Goal: Task Accomplishment & Management: Use online tool/utility

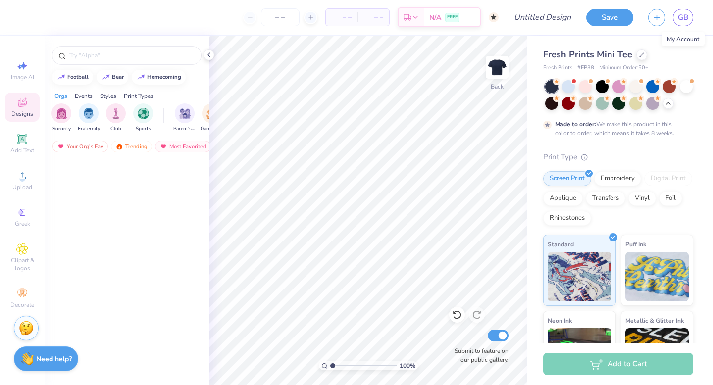
scroll to position [1802, 0]
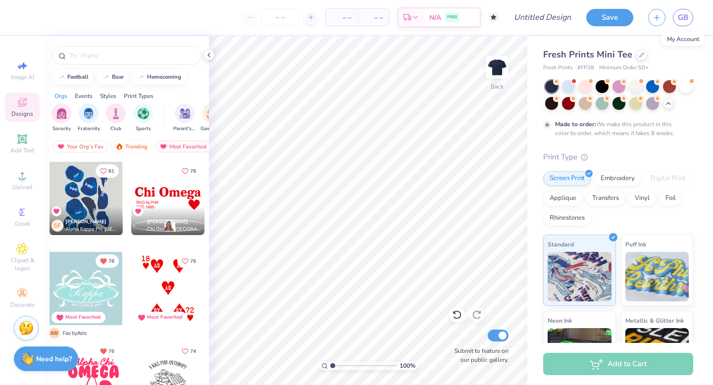
click at [25, 105] on icon at bounding box center [22, 104] width 8 height 6
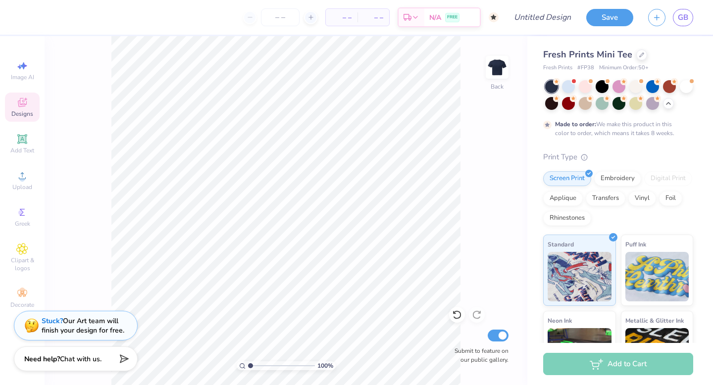
click at [25, 105] on icon at bounding box center [22, 104] width 8 height 6
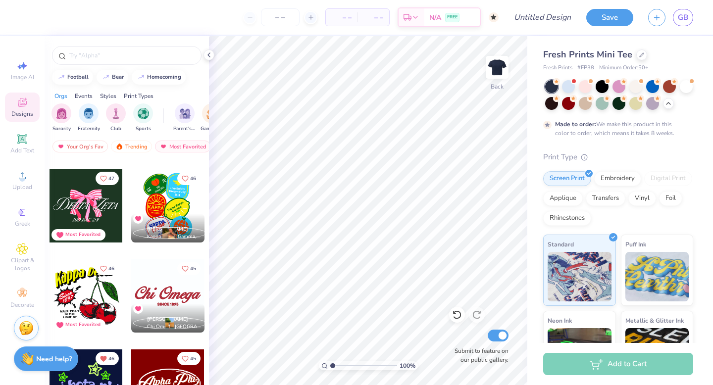
scroll to position [4500, 0]
click at [103, 288] on div at bounding box center [86, 295] width 73 height 73
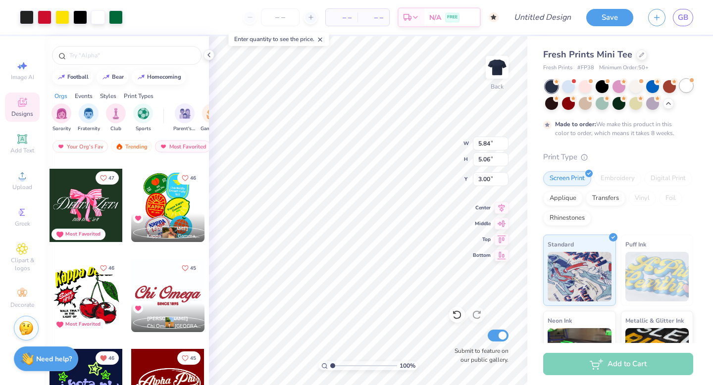
click at [689, 85] on div at bounding box center [686, 85] width 13 height 13
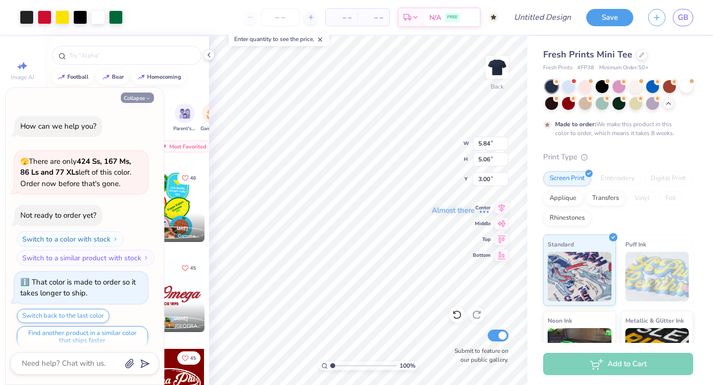
click at [140, 95] on button "Collapse" at bounding box center [137, 98] width 33 height 10
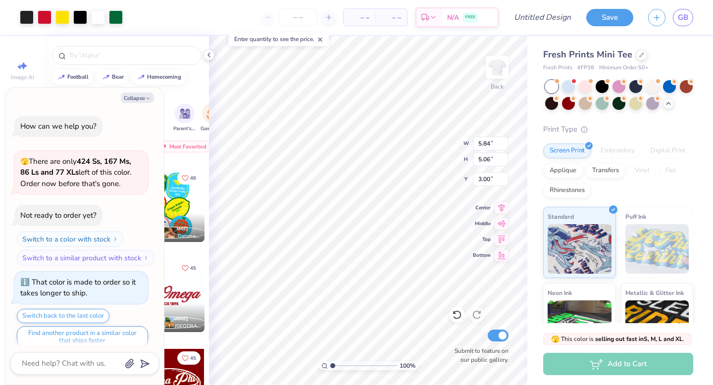
scroll to position [186, 0]
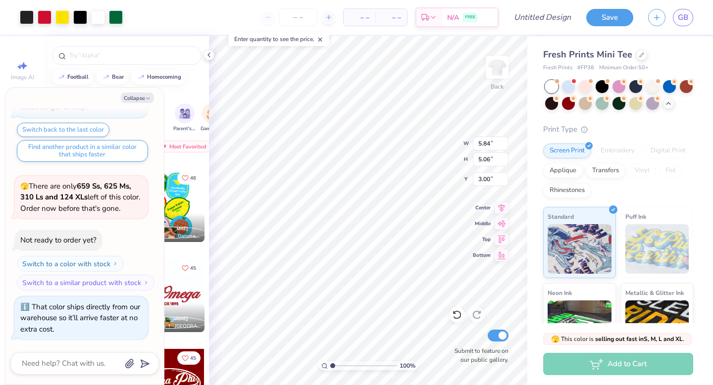
type textarea "x"
type input "6.30"
type input "5.45"
type input "3.01"
click at [145, 97] on icon "button" at bounding box center [148, 99] width 6 height 6
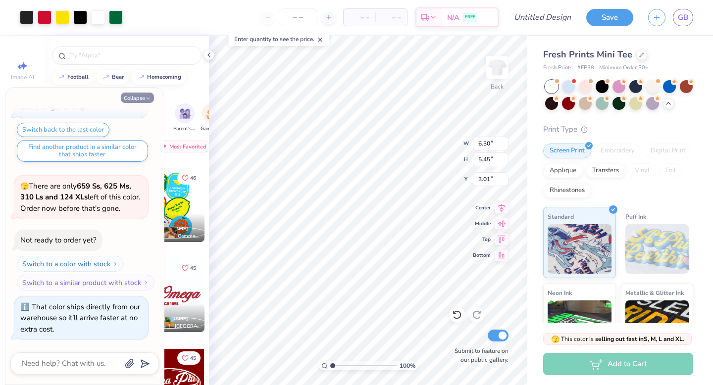
type textarea "x"
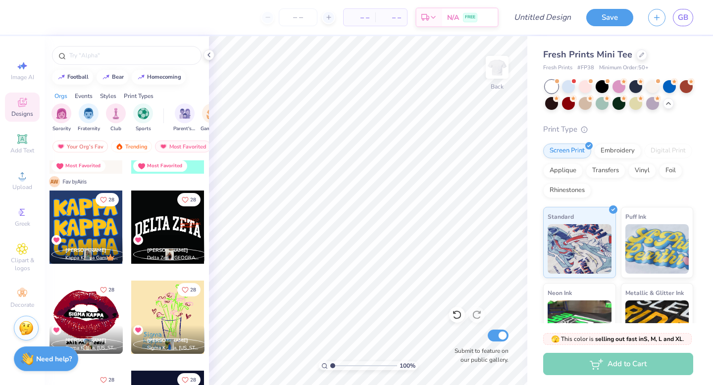
scroll to position [10519, 0]
click at [97, 218] on div at bounding box center [86, 226] width 73 height 73
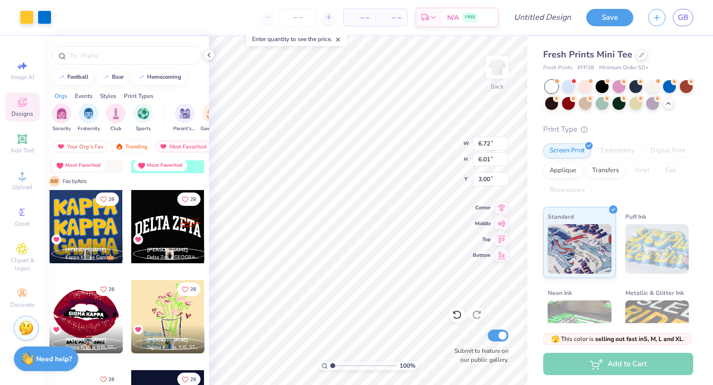
type input "6.72"
type input "6.01"
type input "8.58"
type input "7.67"
type input "1.74"
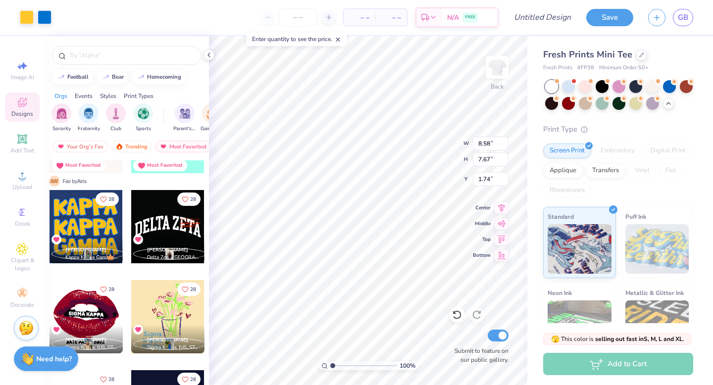
type input "6.51"
type input "5.83"
type input "3.00"
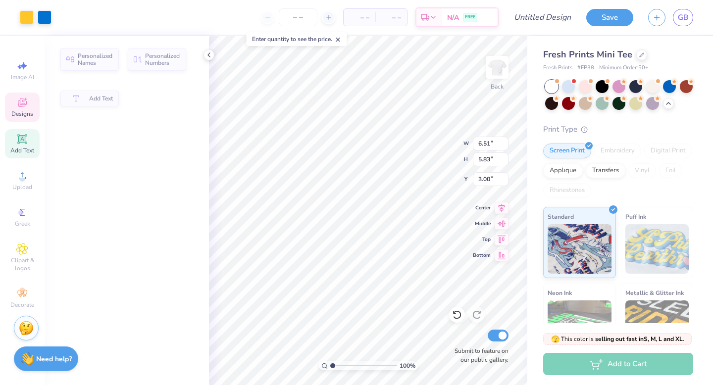
type input "1.47"
type input "1.80"
type input "3.03"
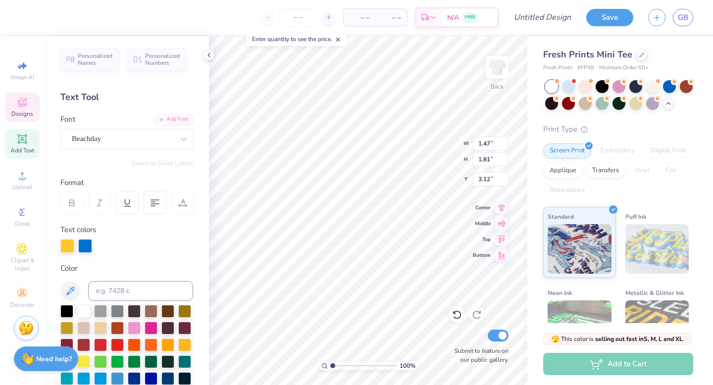
type input "1.81"
type input "3.12"
type textarea "Z"
type input "1.80"
type input "3.03"
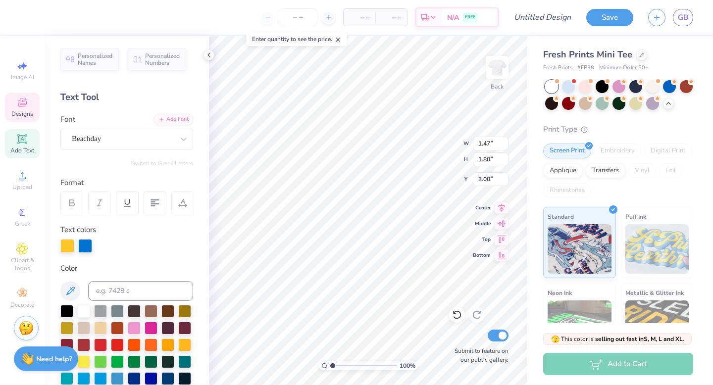
type textarea "E"
type input "3.00"
type textarea "T"
type input "3.00"
type input "1.81"
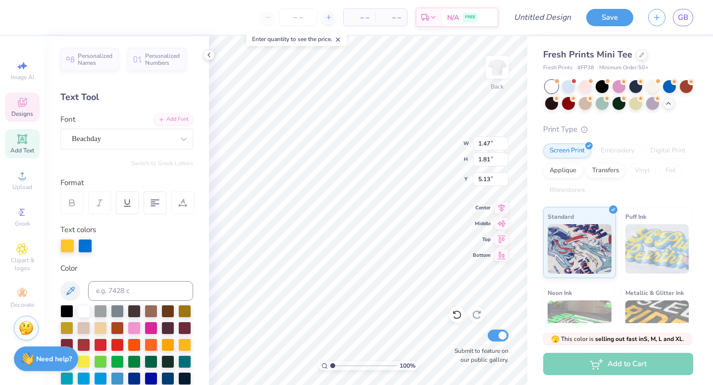
type input "5.13"
type textarea "T"
type input "1.80"
type input "5.04"
type textarea "U"
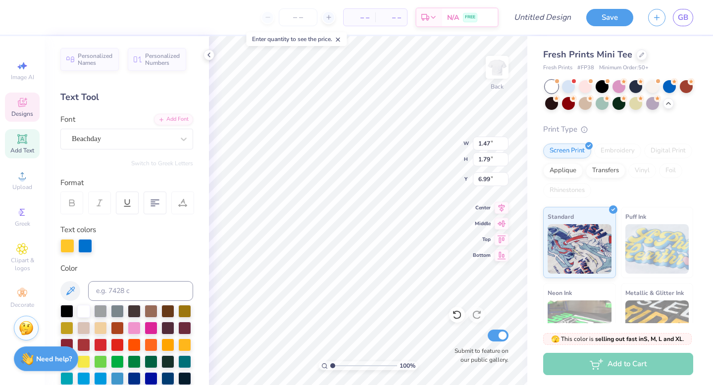
type textarea "A"
type textarea "L"
type textarea "P"
type textarea "H"
type input "4.92"
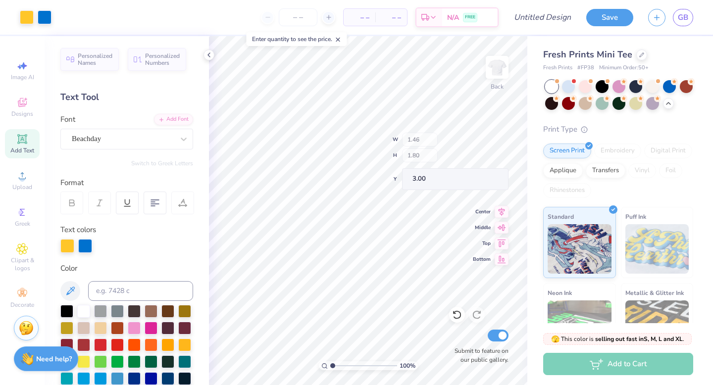
type input "3.00"
click at [23, 18] on div at bounding box center [27, 16] width 14 height 14
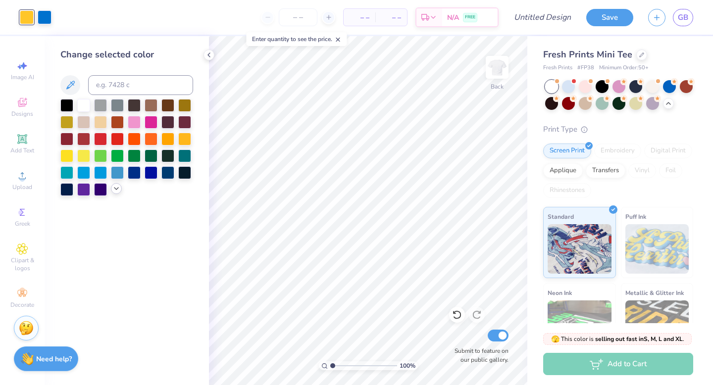
click at [117, 191] on icon at bounding box center [116, 189] width 8 height 8
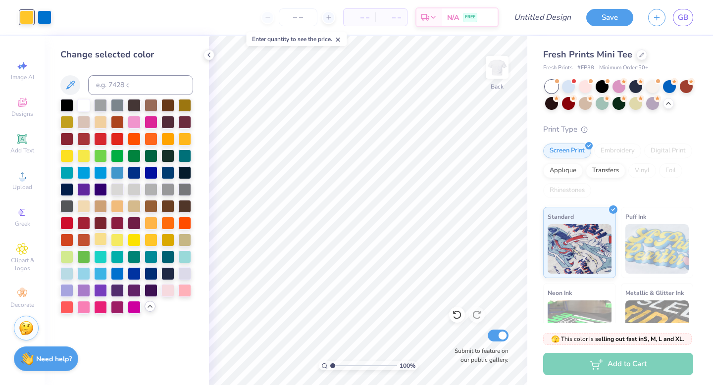
click at [101, 237] on div at bounding box center [100, 239] width 13 height 13
click at [45, 16] on div at bounding box center [45, 16] width 14 height 14
click at [99, 270] on div at bounding box center [100, 273] width 13 height 13
drag, startPoint x: 184, startPoint y: 274, endPoint x: 170, endPoint y: 291, distance: 22.2
click at [184, 274] on div at bounding box center [184, 273] width 13 height 13
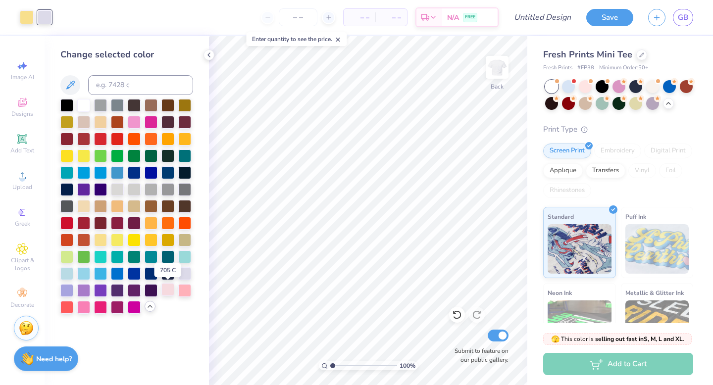
click at [170, 291] on div at bounding box center [167, 289] width 13 height 13
click at [153, 123] on div at bounding box center [151, 121] width 13 height 13
click at [130, 115] on div at bounding box center [134, 121] width 13 height 13
click at [135, 120] on div at bounding box center [134, 121] width 13 height 13
click at [27, 18] on div at bounding box center [27, 16] width 14 height 14
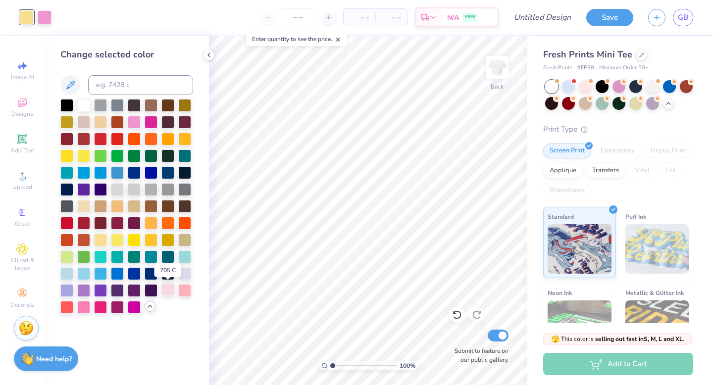
click at [167, 291] on div at bounding box center [167, 289] width 13 height 13
click at [46, 17] on div at bounding box center [45, 16] width 14 height 14
click at [152, 140] on div at bounding box center [151, 138] width 13 height 13
click at [154, 222] on div at bounding box center [151, 222] width 13 height 13
click at [30, 18] on div at bounding box center [27, 16] width 14 height 14
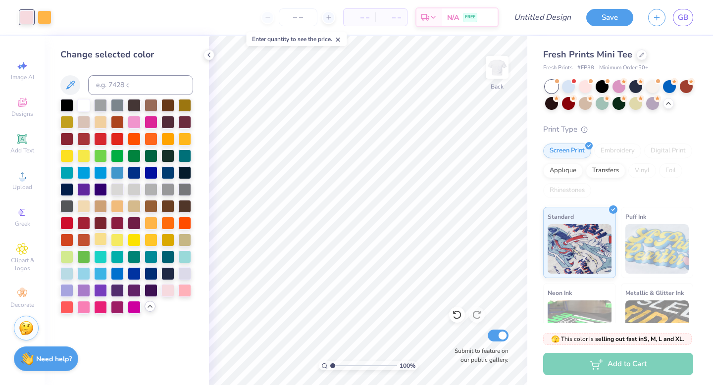
click at [101, 242] on div at bounding box center [100, 239] width 13 height 13
click at [49, 22] on div at bounding box center [45, 16] width 14 height 14
click at [82, 306] on div at bounding box center [83, 306] width 13 height 13
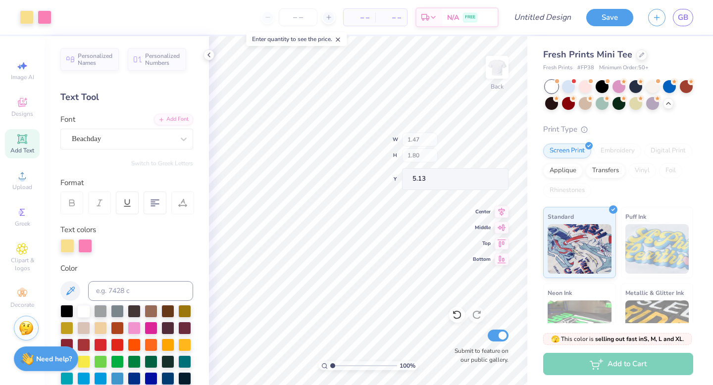
type input "5.13"
type input "6.93"
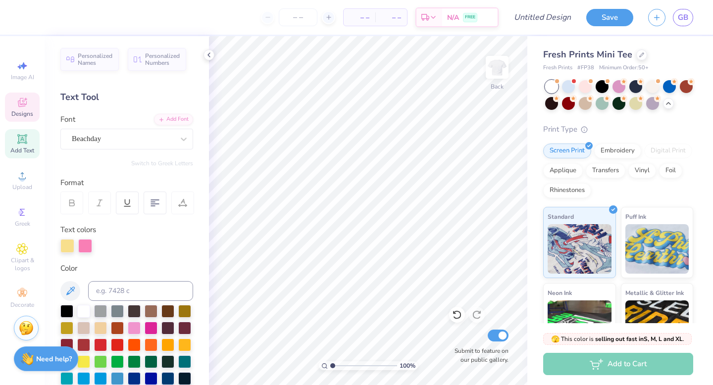
click at [23, 112] on span "Designs" at bounding box center [22, 114] width 22 height 8
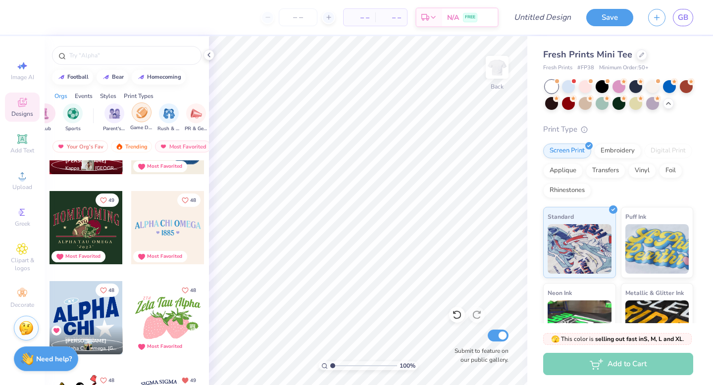
scroll to position [0, 72]
click at [133, 114] on div "filter for Game Day" at bounding box center [140, 113] width 20 height 20
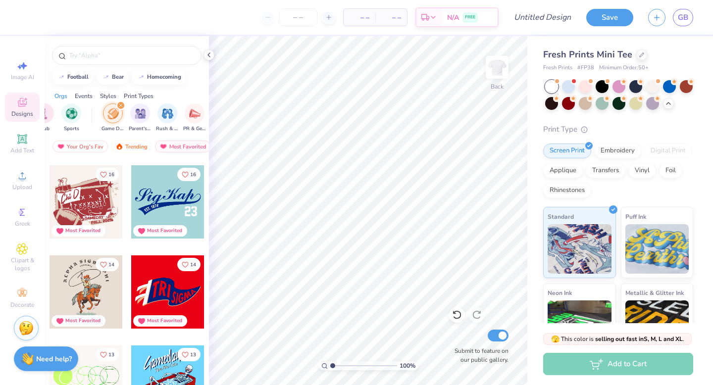
scroll to position [626, 0]
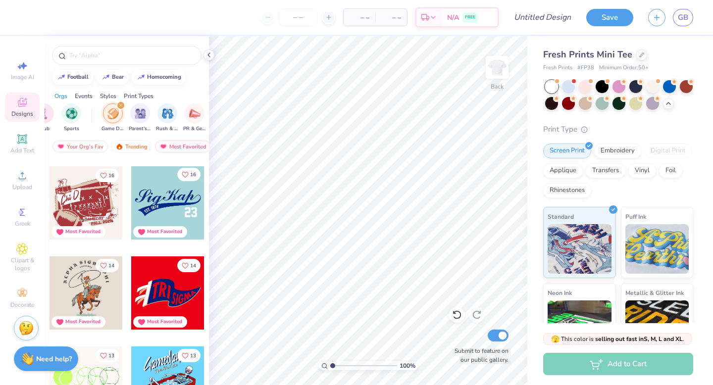
click at [188, 176] on icon "Like" at bounding box center [185, 174] width 7 height 7
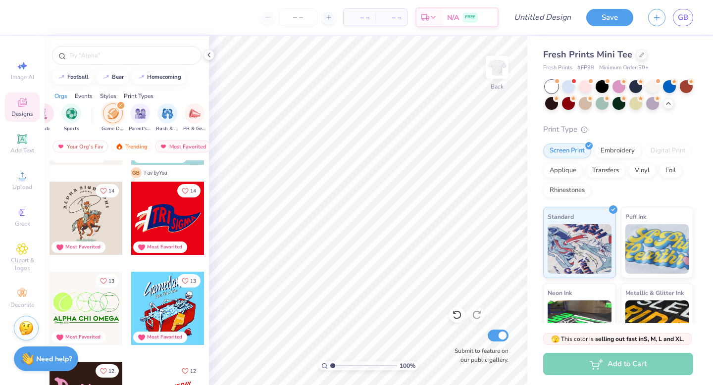
scroll to position [699, 0]
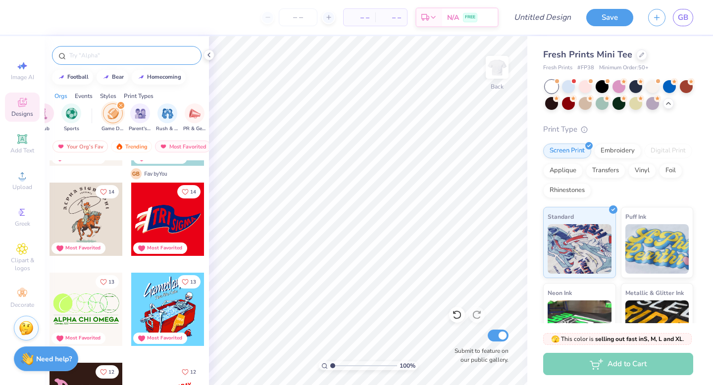
click at [131, 55] on input "text" at bounding box center [131, 56] width 127 height 10
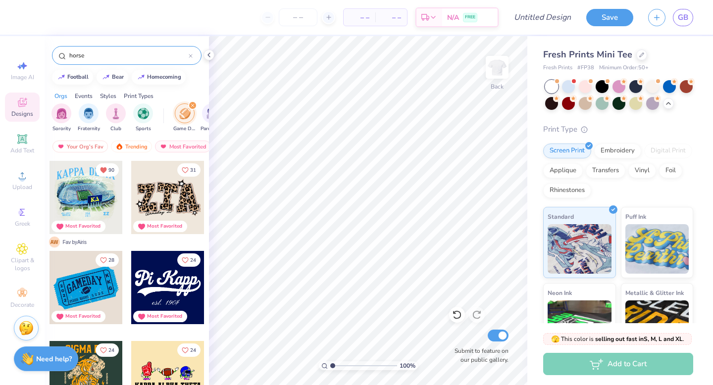
type input "horse"
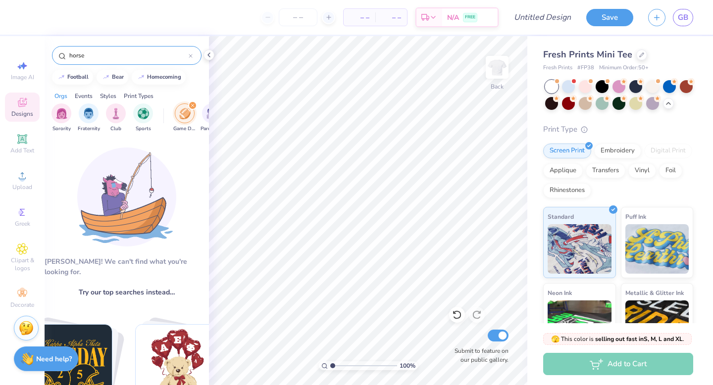
click at [194, 102] on div "filter for Game Day" at bounding box center [192, 105] width 9 height 9
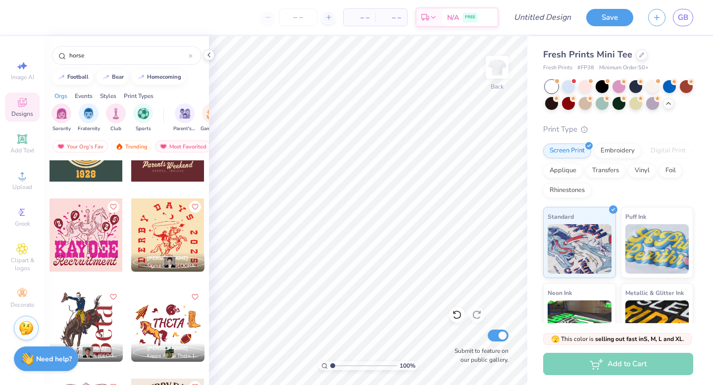
scroll to position [2848, 0]
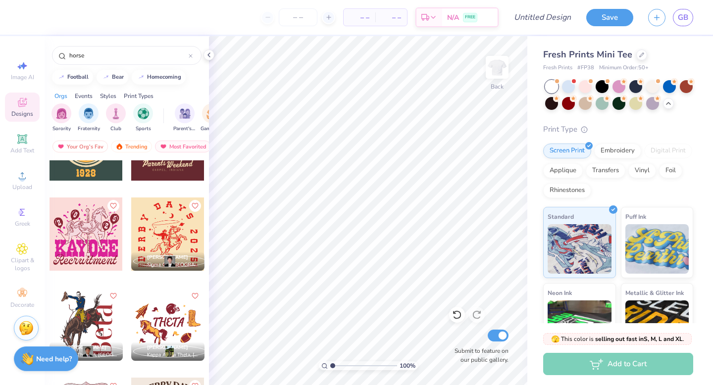
click at [165, 231] on div at bounding box center [167, 234] width 73 height 73
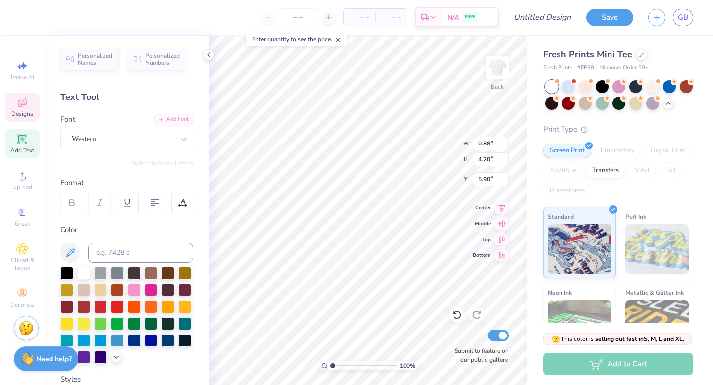
scroll to position [0, 1]
type textarea "R E D"
type input "0.97"
type input "0.82"
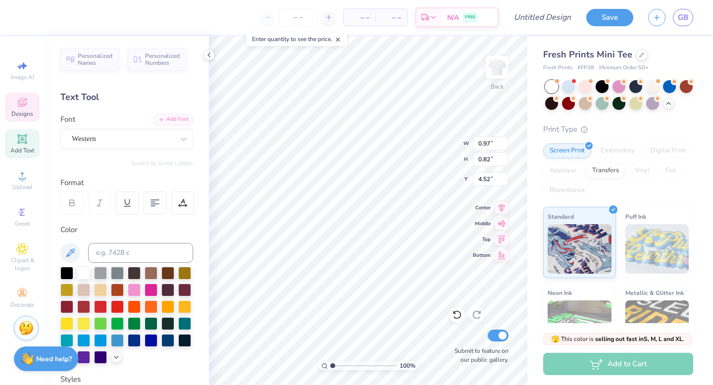
type input "4.52"
type textarea "R I V E R"
type input "2.67"
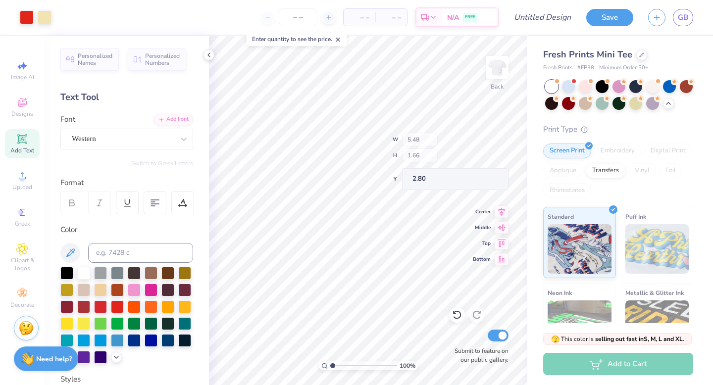
type input "1.66"
type textarea "R E D R"
type input "5.53"
type textarea "I V E R"
type textarea "R E D R"
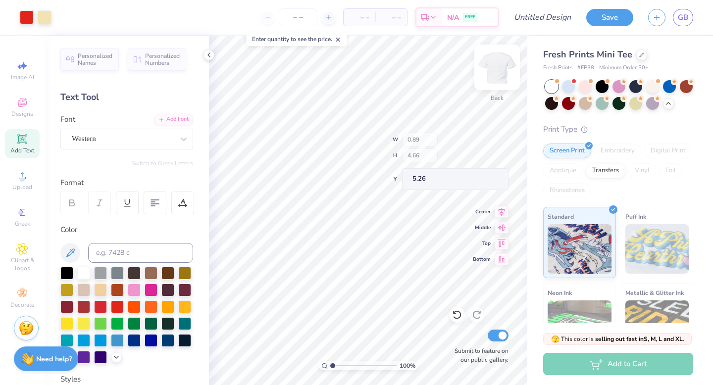
type input "5.26"
type input "3.33"
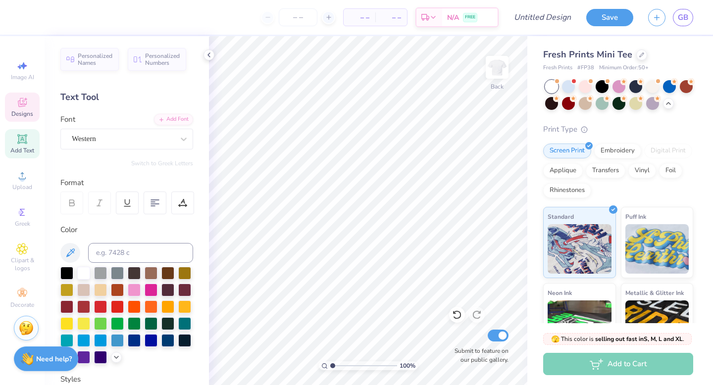
click at [25, 103] on icon at bounding box center [22, 103] width 12 height 12
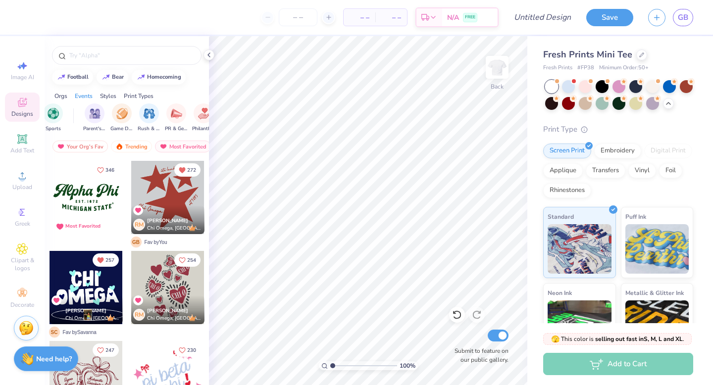
scroll to position [0, 87]
click at [150, 114] on img "filter for Rush & Bid" at bounding box center [152, 112] width 11 height 11
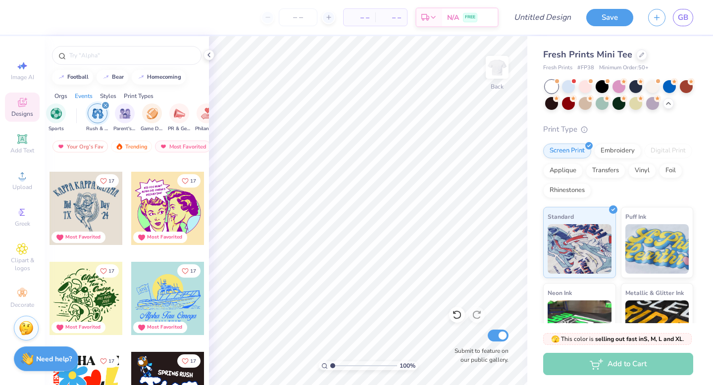
scroll to position [2691, 0]
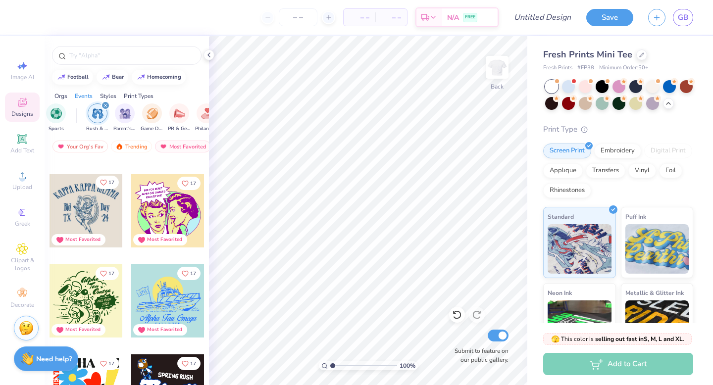
click at [110, 183] on span "17" at bounding box center [111, 182] width 6 height 5
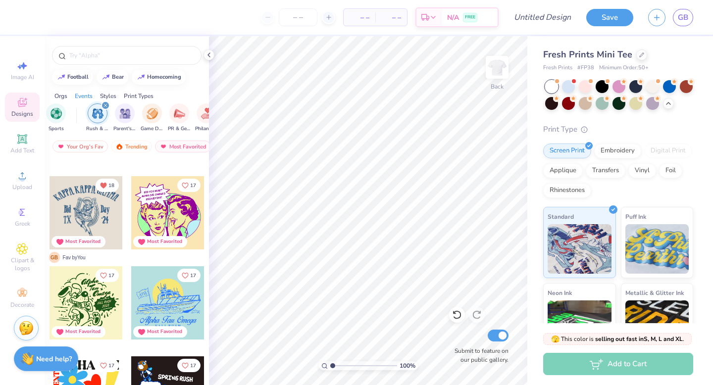
scroll to position [2692, 0]
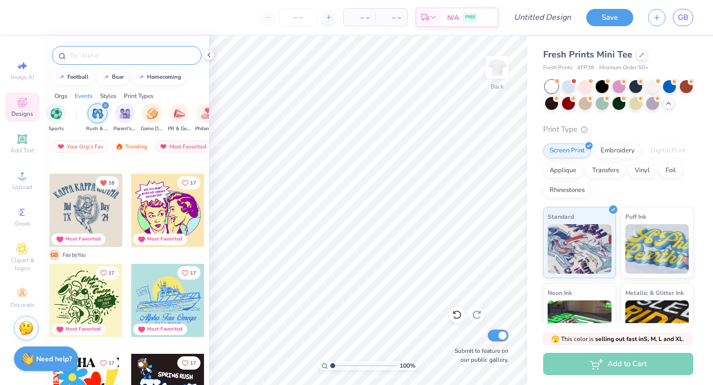
click at [123, 51] on input "text" at bounding box center [131, 56] width 127 height 10
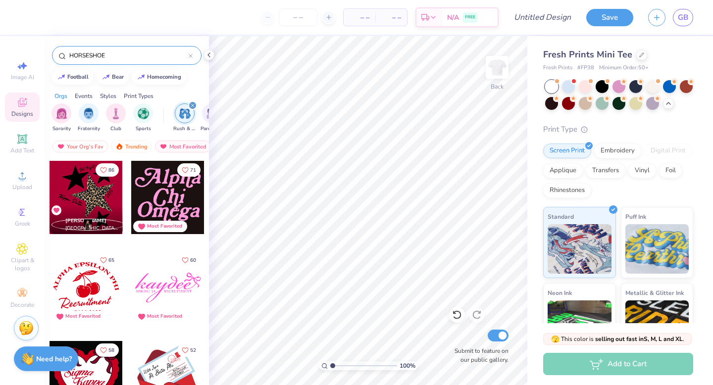
type input "HORSESHOE"
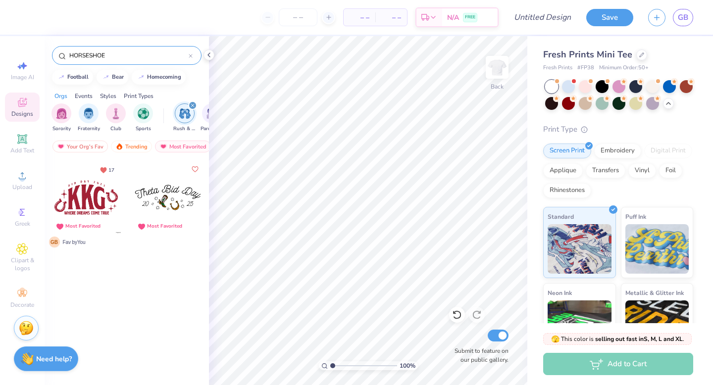
click at [188, 107] on div "filter for Rush & Bid" at bounding box center [192, 105] width 9 height 9
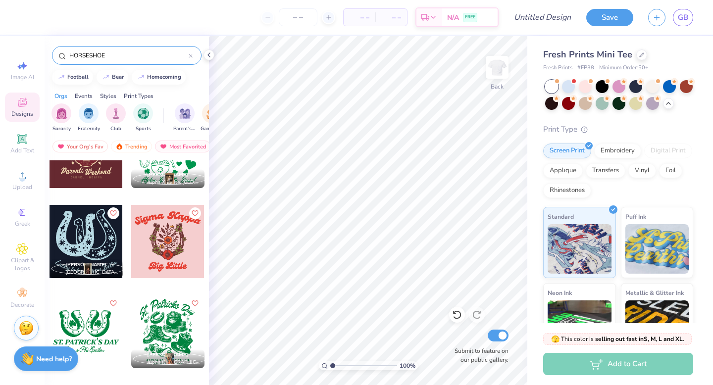
scroll to position [506, 0]
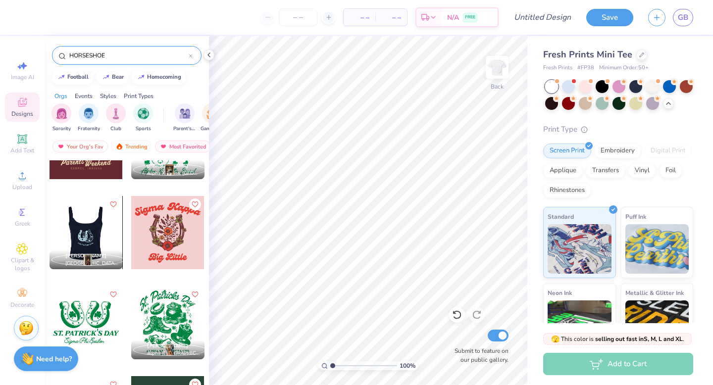
click at [93, 227] on div at bounding box center [85, 232] width 73 height 73
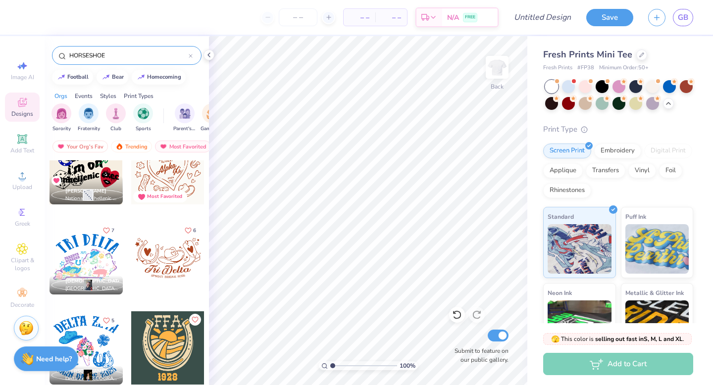
scroll to position [0, 0]
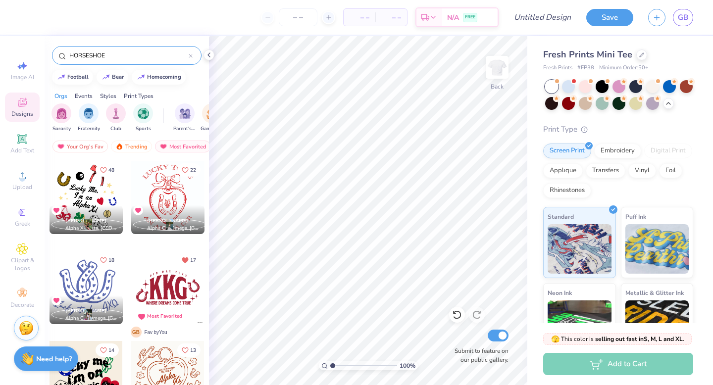
click at [188, 56] on input "HORSESHOE" at bounding box center [128, 56] width 120 height 10
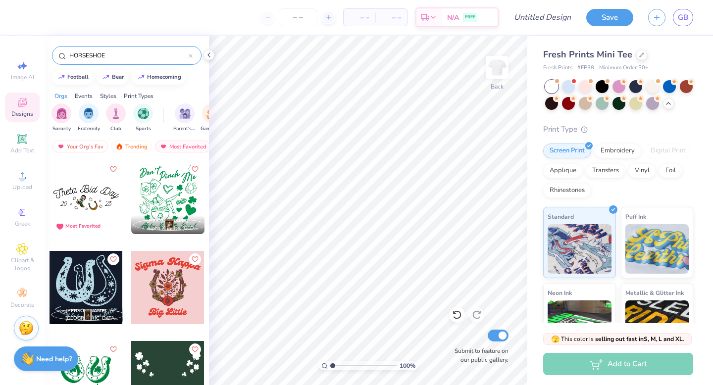
click at [196, 55] on div "HORSESHOE" at bounding box center [127, 55] width 150 height 19
click at [189, 55] on icon at bounding box center [190, 55] width 3 height 3
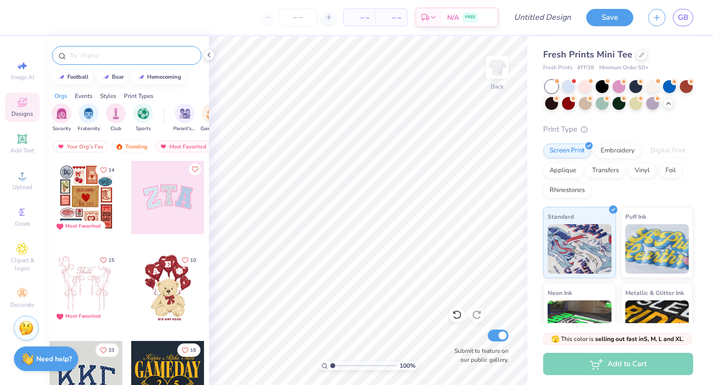
click at [170, 59] on input "text" at bounding box center [131, 56] width 127 height 10
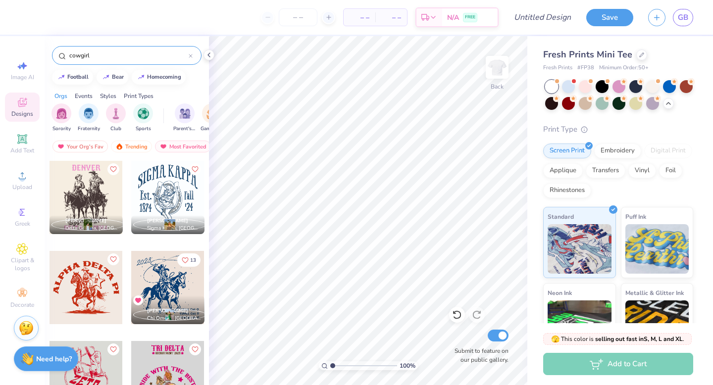
type input "cowgirl"
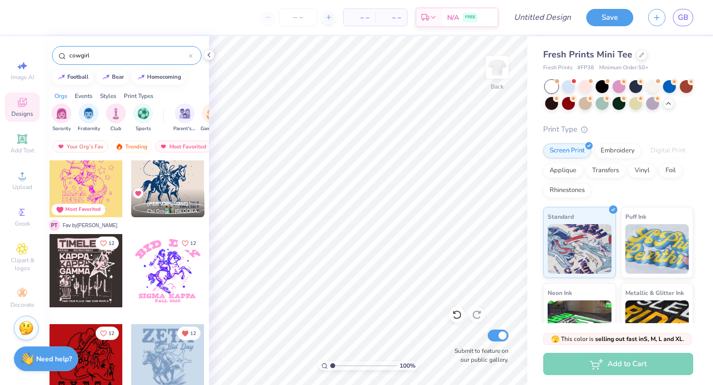
scroll to position [286, 0]
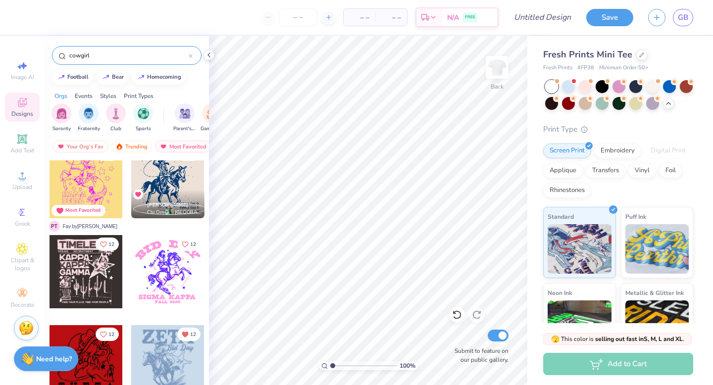
click at [165, 184] on div at bounding box center [167, 181] width 73 height 73
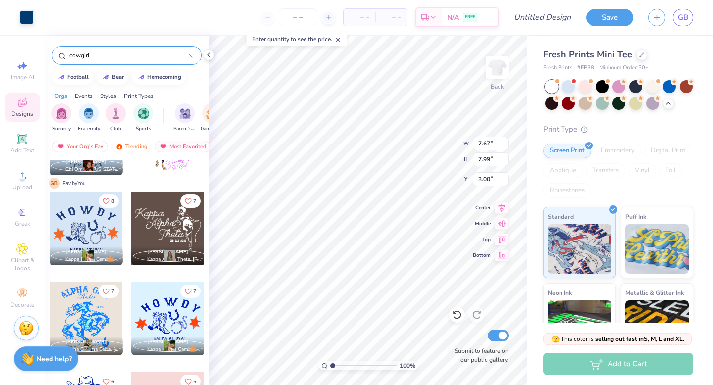
scroll to position [604, 0]
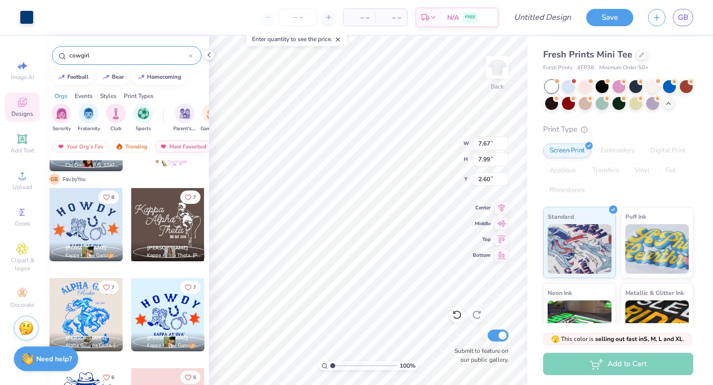
type input "2.60"
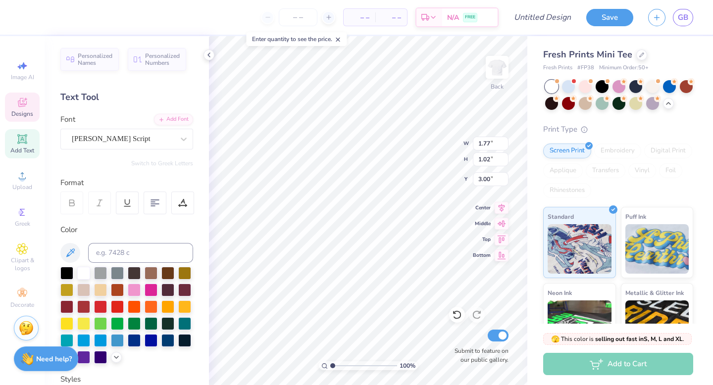
type input "1.77"
type input "1.02"
type input "3.00"
type textarea "ZTA"
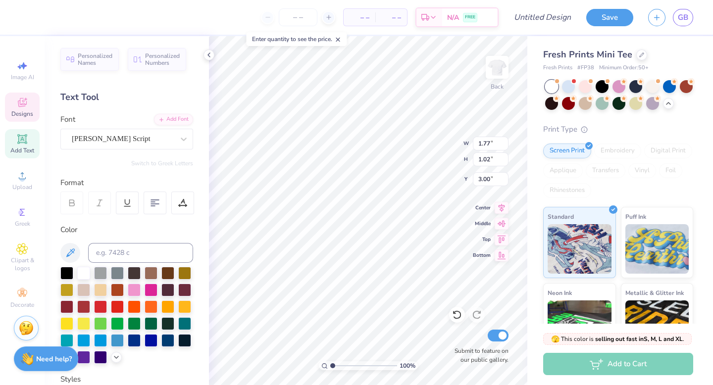
type input "2.38"
type input "0.29"
type input "9.16"
type textarea "Y"
type textarea "TX OU"
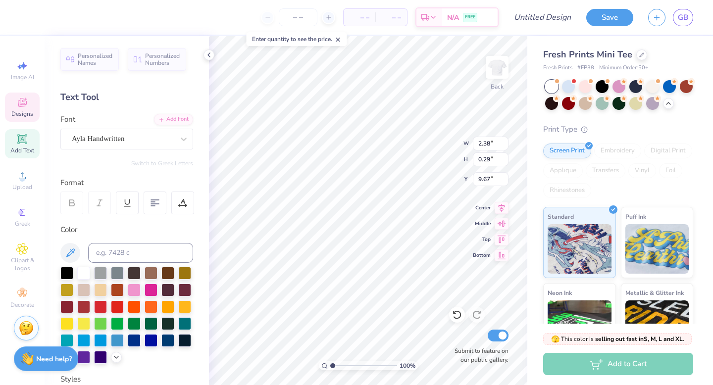
type textarea "Y"
type textarea "TX OU"
type textarea "Y"
type textarea "TX OU"
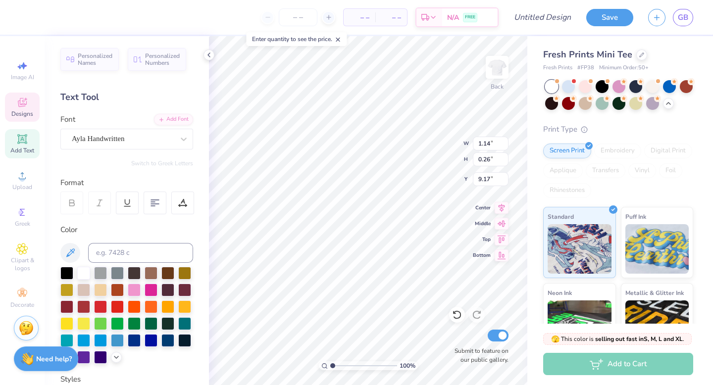
type input "1.14"
type input "0.26"
type input "9.17"
type input "1.91"
type input "1.61"
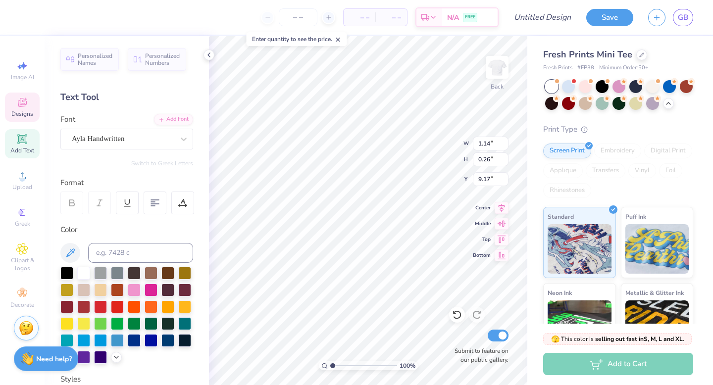
type input "2.69"
click at [185, 138] on icon at bounding box center [184, 139] width 10 height 10
click at [167, 160] on button "See All" at bounding box center [172, 162] width 31 height 10
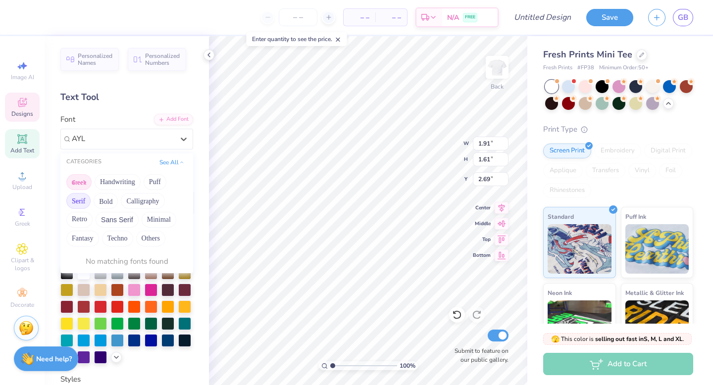
click at [80, 183] on button "Greek" at bounding box center [78, 182] width 25 height 16
click at [78, 181] on button "Greek" at bounding box center [78, 182] width 25 height 16
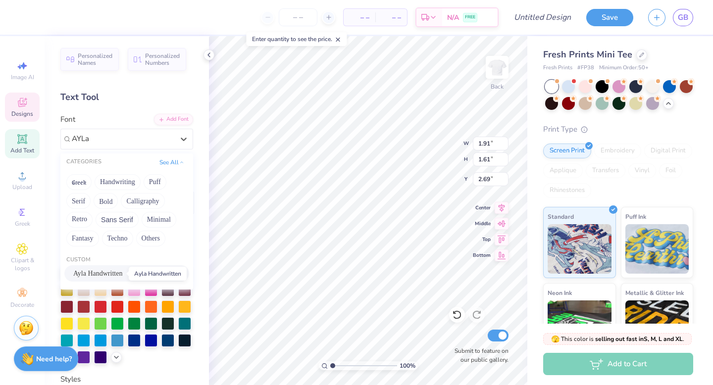
click at [121, 276] on span "Ayla Handwritten" at bounding box center [97, 273] width 49 height 10
type input "AYLa"
click at [101, 269] on div at bounding box center [100, 273] width 13 height 13
click at [157, 255] on input at bounding box center [140, 253] width 105 height 20
type input "1.53"
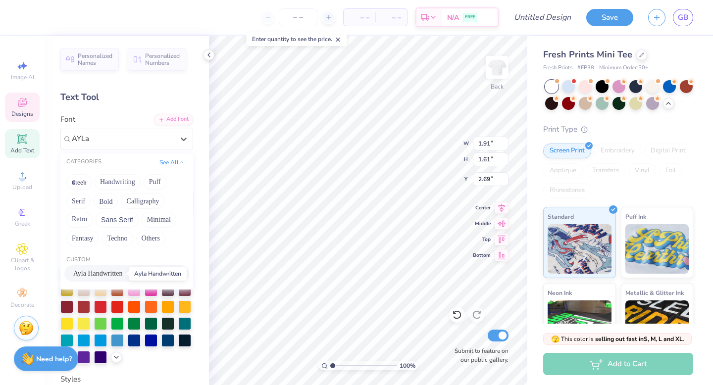
type input "0.81"
type input "3.05"
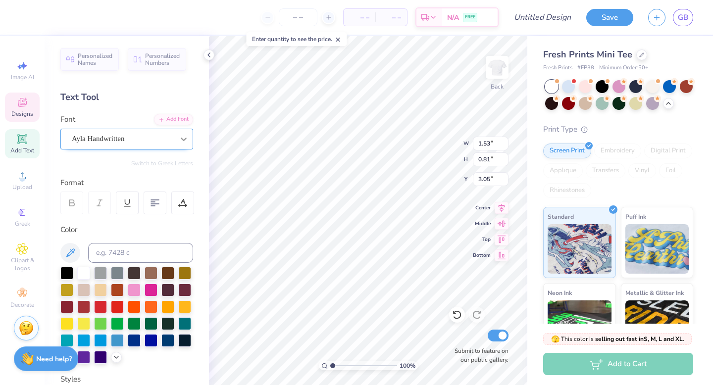
click at [184, 140] on icon at bounding box center [184, 139] width 6 height 3
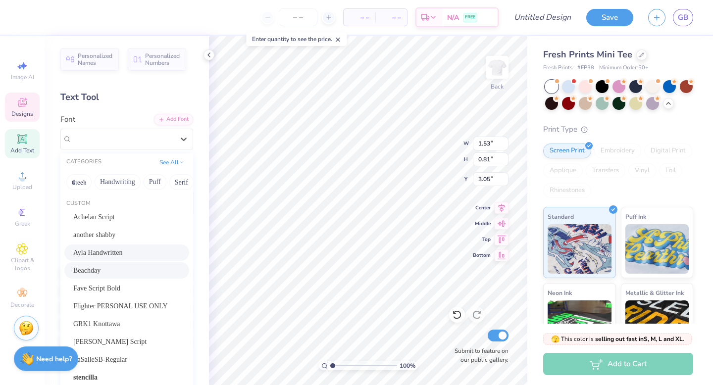
click at [104, 269] on div "Beachday" at bounding box center [126, 271] width 107 height 10
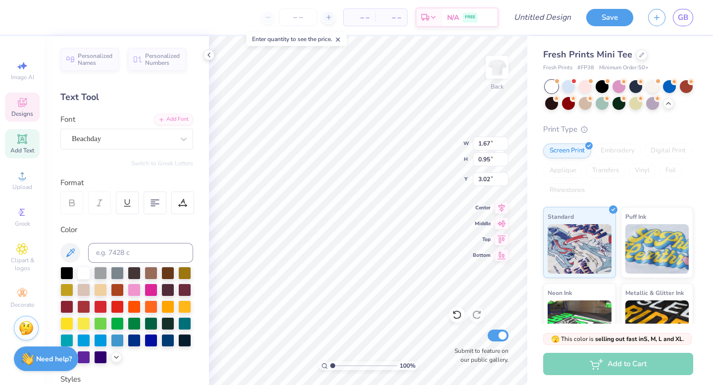
type input "1.67"
type input "0.95"
type input "3.02"
click at [46, 17] on div at bounding box center [45, 16] width 14 height 14
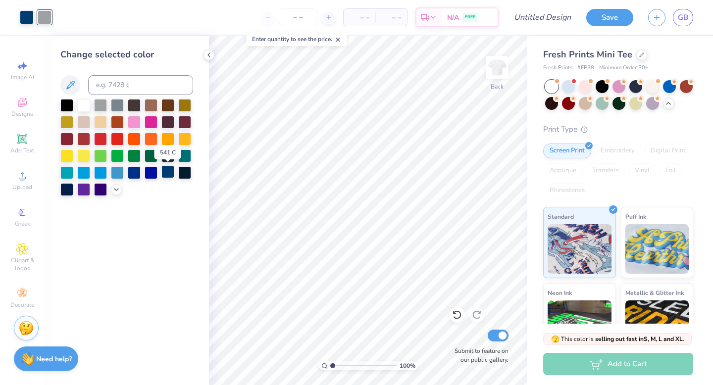
click at [168, 173] on div at bounding box center [167, 171] width 13 height 13
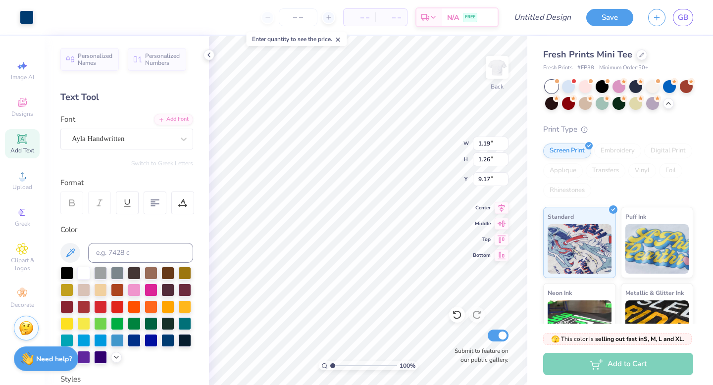
type input "1.19"
type input "1.26"
type input "9.15"
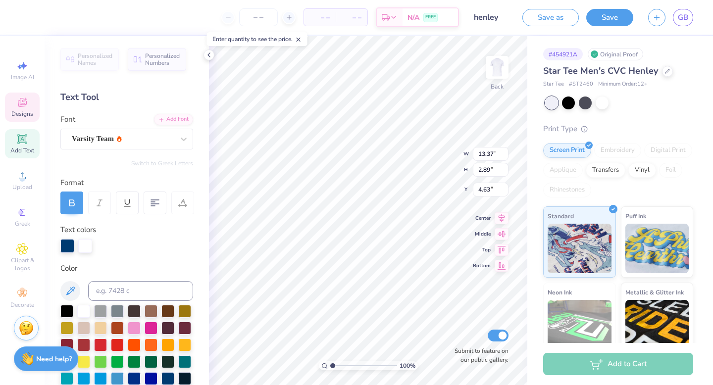
click at [28, 107] on icon at bounding box center [22, 103] width 12 height 12
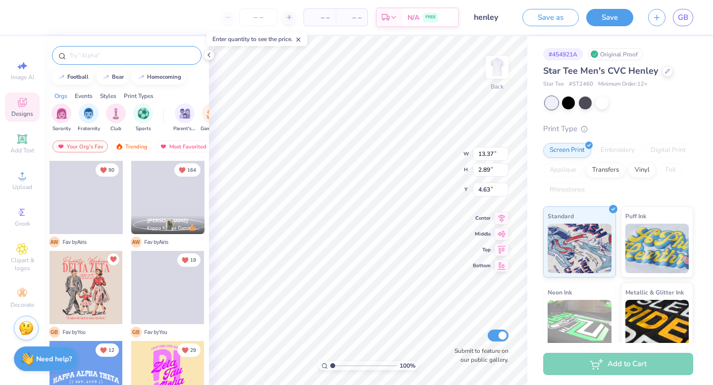
click at [119, 55] on input "text" at bounding box center [131, 56] width 127 height 10
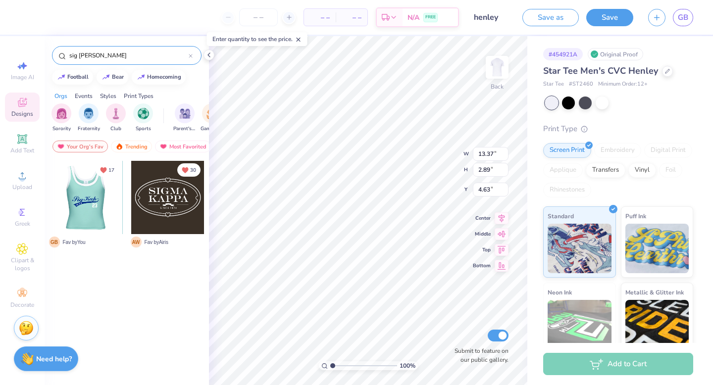
type input "sig kapp"
click at [84, 204] on div at bounding box center [86, 197] width 220 height 73
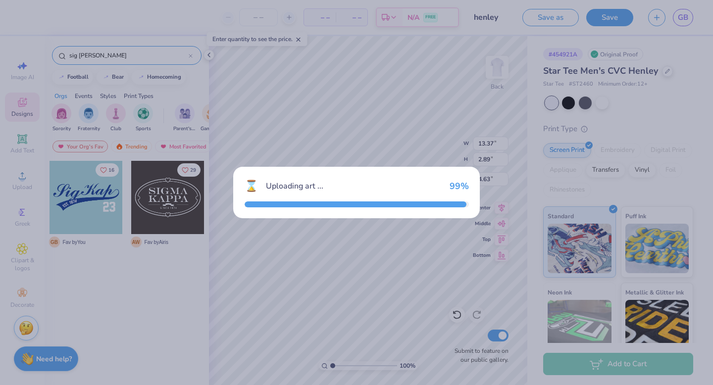
type input "12.01"
type input "5.20"
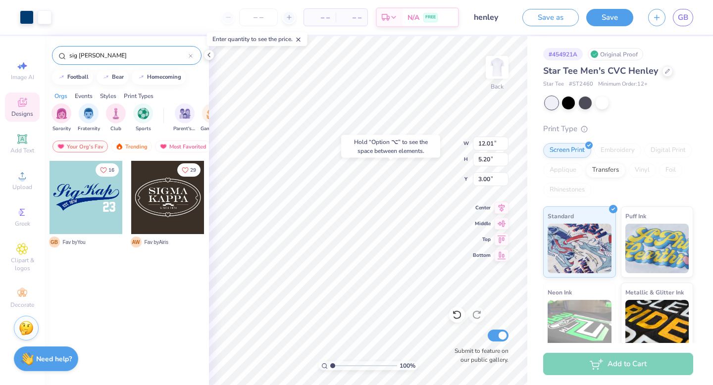
type input "7.30"
click at [400, 146] on div "Hold “Option ⌥” to see the space between elements." at bounding box center [390, 146] width 99 height 23
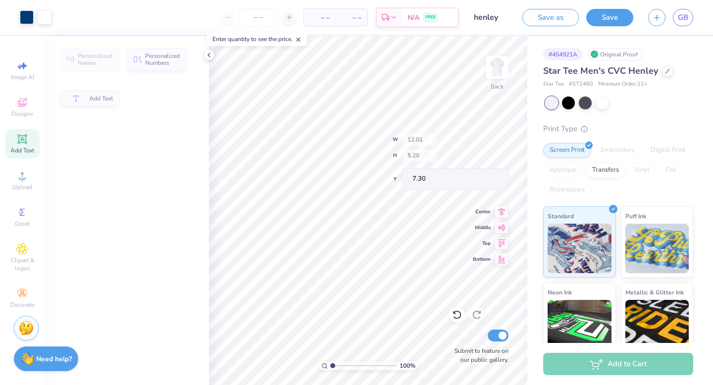
type input "13.37"
type input "2.89"
type input "4.41"
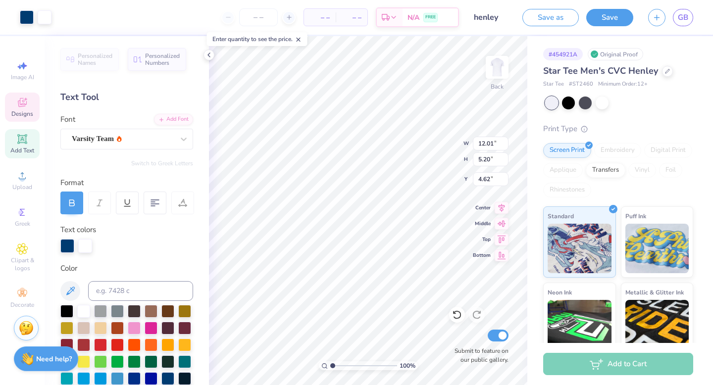
type input "4.62"
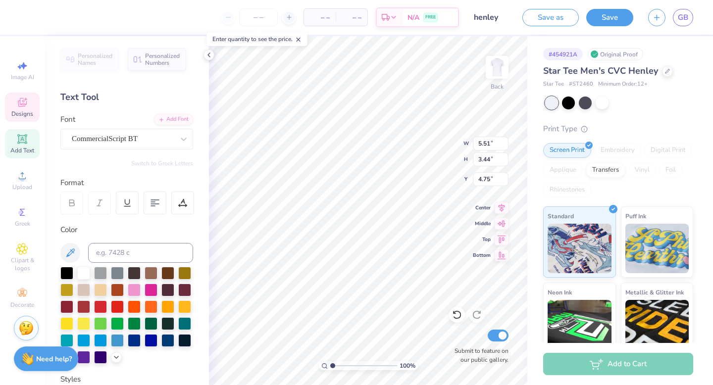
type textarea "Texas"
type input "4.62"
click at [139, 143] on div "CommercialScript BT" at bounding box center [123, 138] width 104 height 15
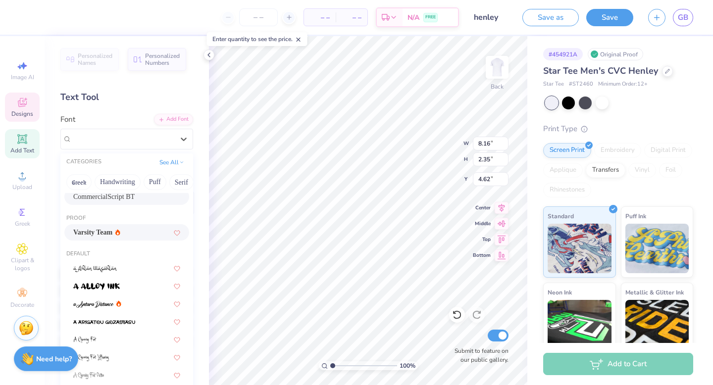
scroll to position [14, 0]
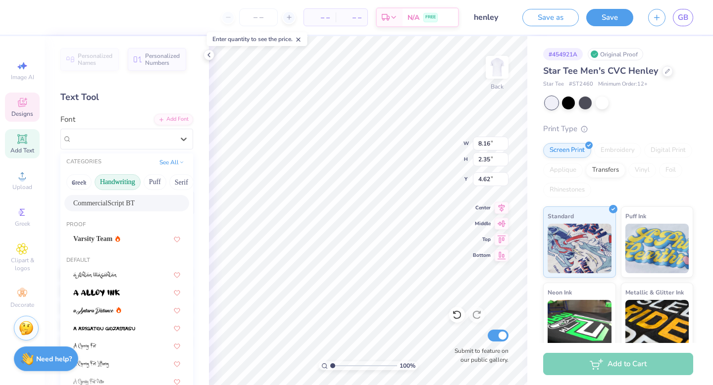
click at [125, 183] on button "Handwriting" at bounding box center [118, 182] width 46 height 16
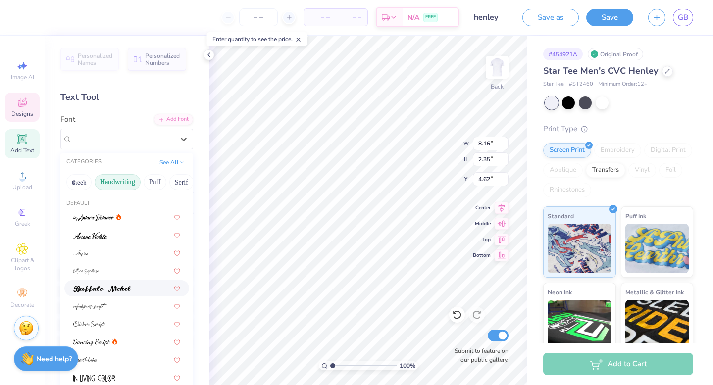
click at [119, 287] on img at bounding box center [101, 289] width 57 height 7
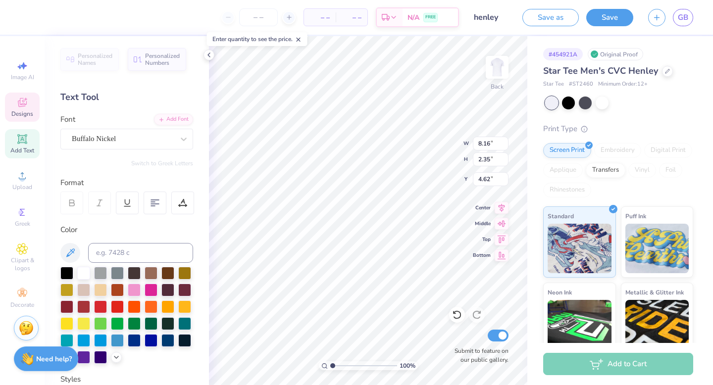
type input "8.50"
type input "2.65"
type input "4.47"
type input "6.33"
type input "3.03"
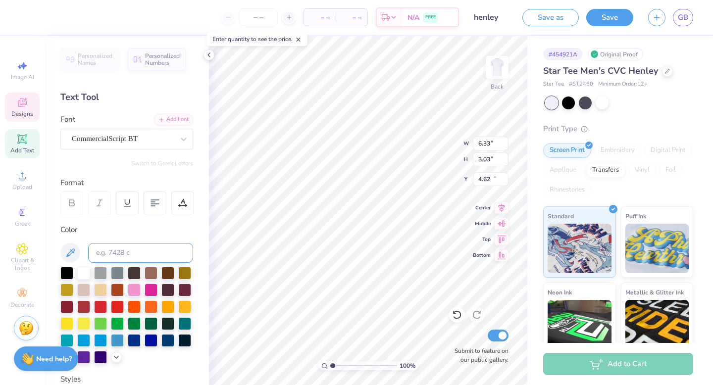
type input "10.42"
type textarea "Zeta"
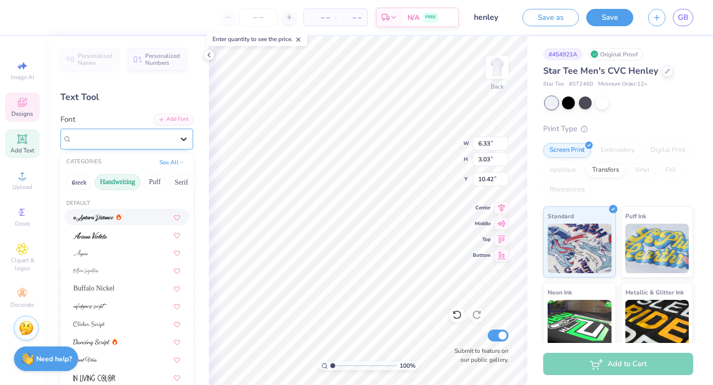
click at [189, 141] on div at bounding box center [184, 139] width 18 height 18
click at [104, 288] on span "Buffalo Nickel" at bounding box center [93, 288] width 41 height 10
click at [184, 136] on icon at bounding box center [184, 139] width 10 height 10
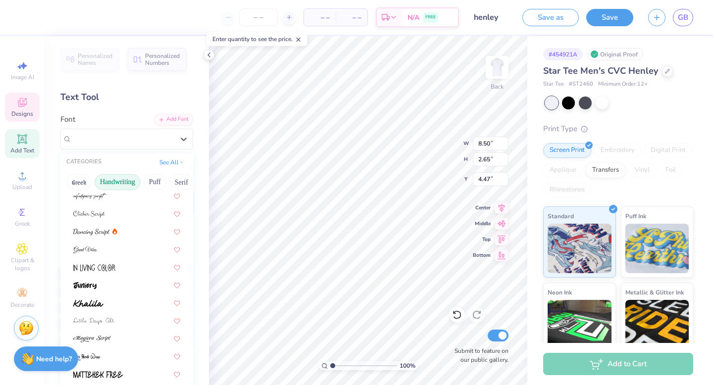
scroll to position [111, 0]
click at [114, 287] on div at bounding box center [126, 284] width 107 height 10
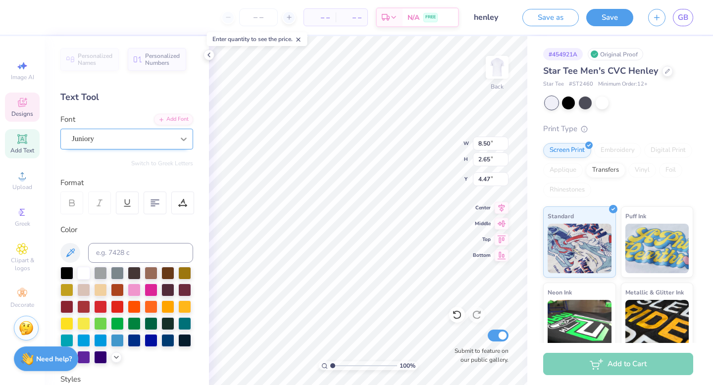
type input "8.44"
type input "3.18"
type input "4.21"
click at [182, 139] on icon at bounding box center [184, 139] width 6 height 3
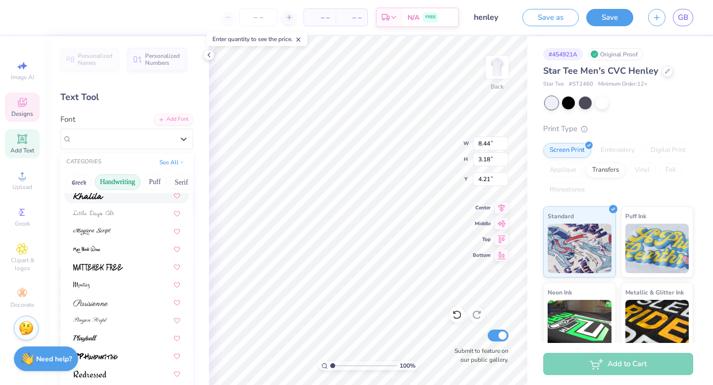
scroll to position [218, 0]
click at [134, 253] on div at bounding box center [126, 248] width 107 height 10
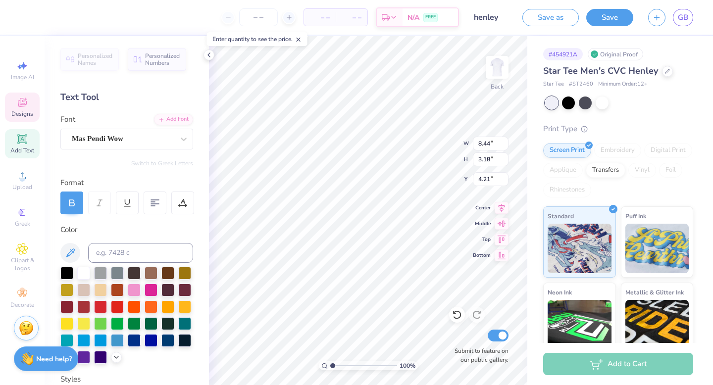
type input "5.12"
type input "1.95"
type input "4.82"
click at [187, 139] on icon at bounding box center [184, 139] width 10 height 10
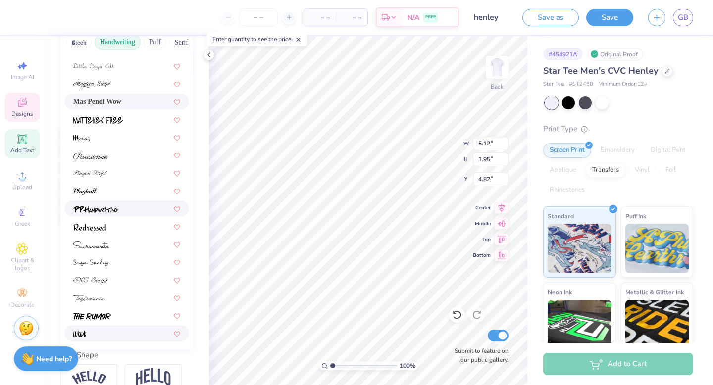
scroll to position [149, 0]
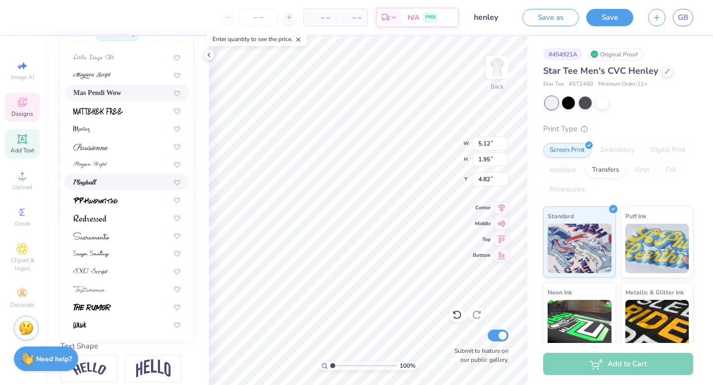
click at [148, 178] on div at bounding box center [126, 182] width 107 height 10
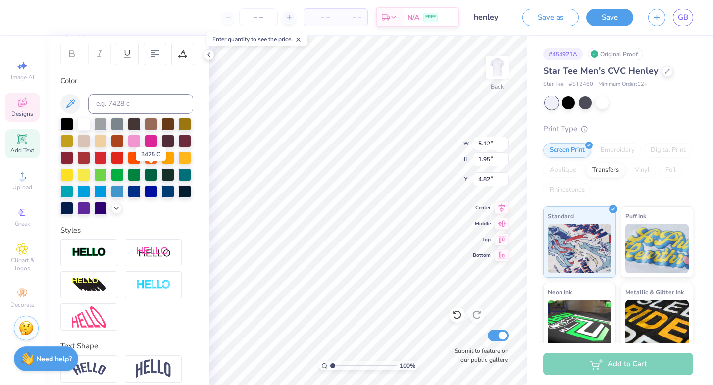
type input "7.95"
type input "2.73"
type input "4.43"
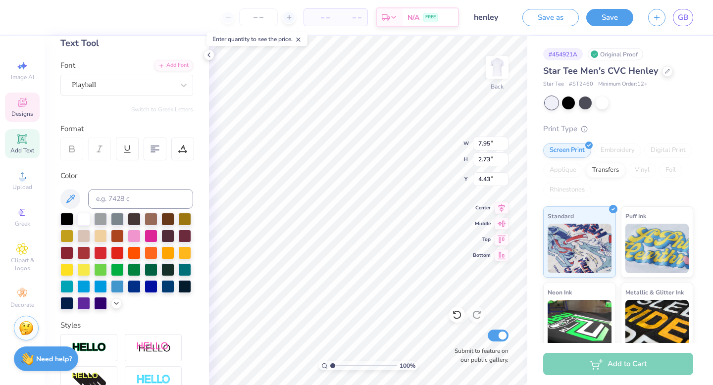
scroll to position [3, 0]
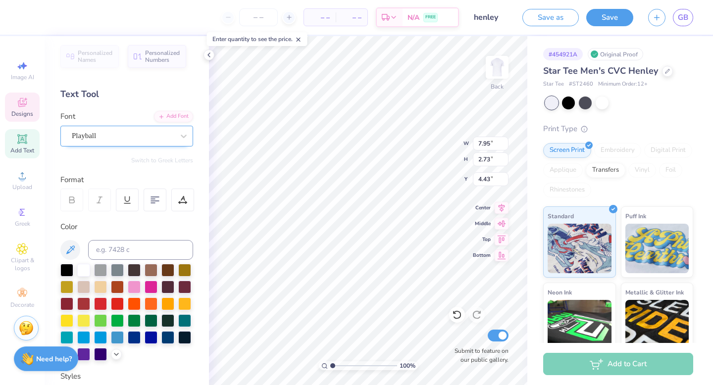
click at [173, 132] on div "Playball" at bounding box center [123, 135] width 104 height 15
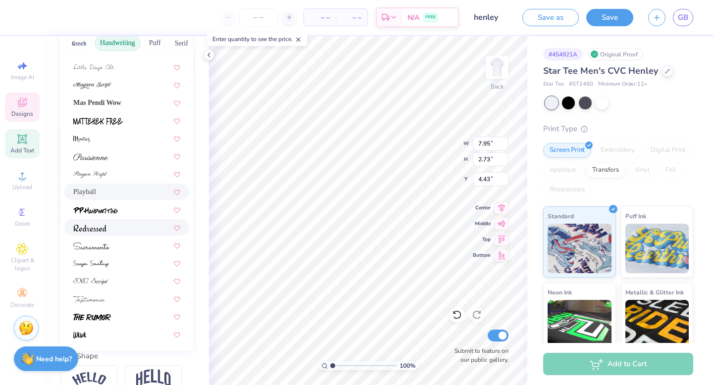
scroll to position [190, 0]
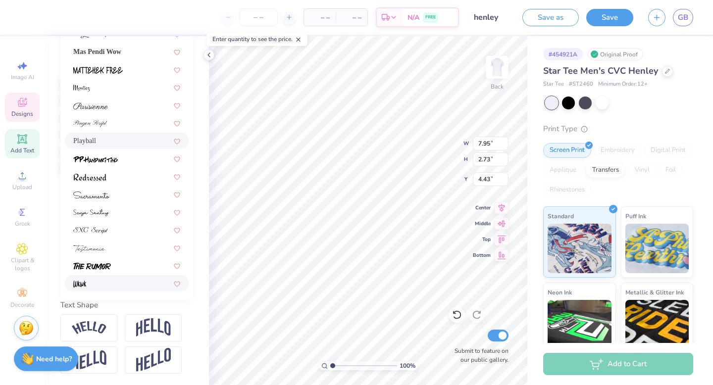
click at [119, 281] on div at bounding box center [126, 283] width 107 height 10
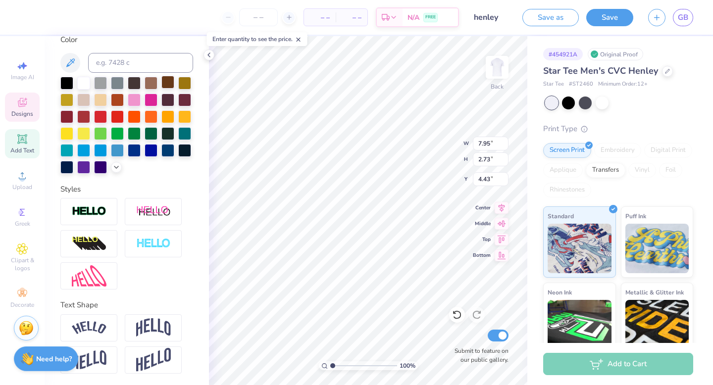
type input "5.65"
type input "3.04"
type input "4.28"
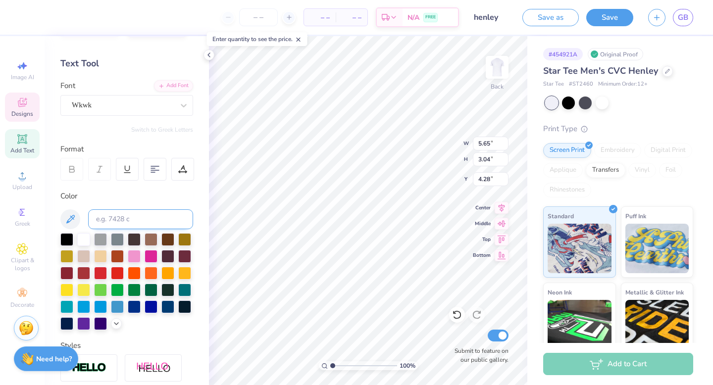
scroll to position [21, 0]
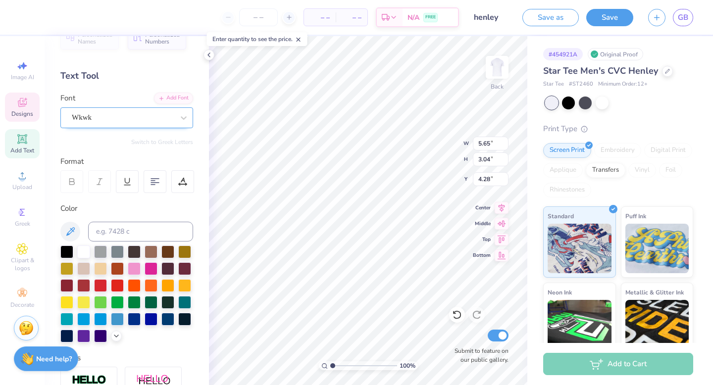
click at [156, 114] on div "Wkwk" at bounding box center [123, 117] width 104 height 15
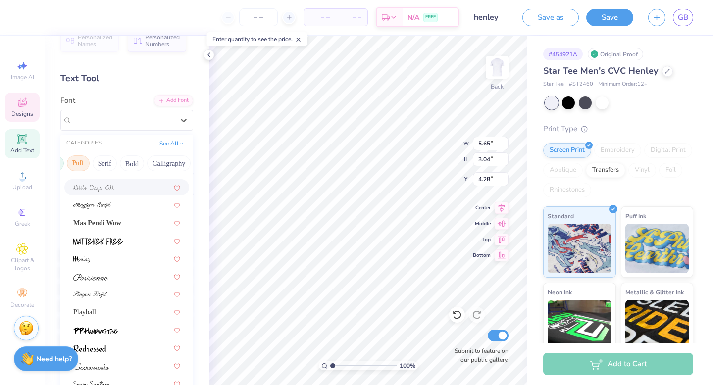
scroll to position [0, 77]
click at [164, 160] on button "Calligraphy" at bounding box center [169, 164] width 44 height 16
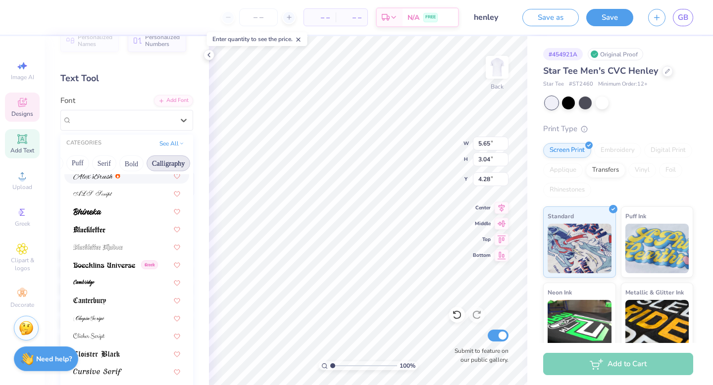
scroll to position [43, 0]
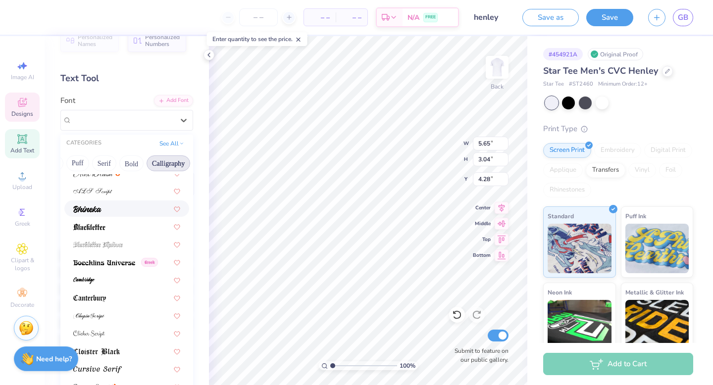
click at [136, 210] on div at bounding box center [126, 209] width 107 height 10
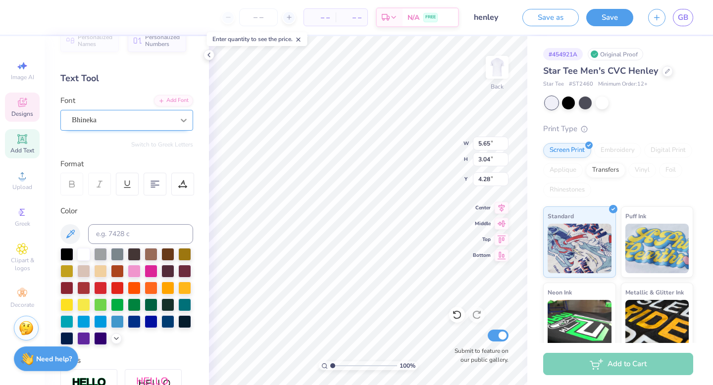
type input "6.91"
type input "2.62"
type input "4.49"
type input "5.81"
type input "2.38"
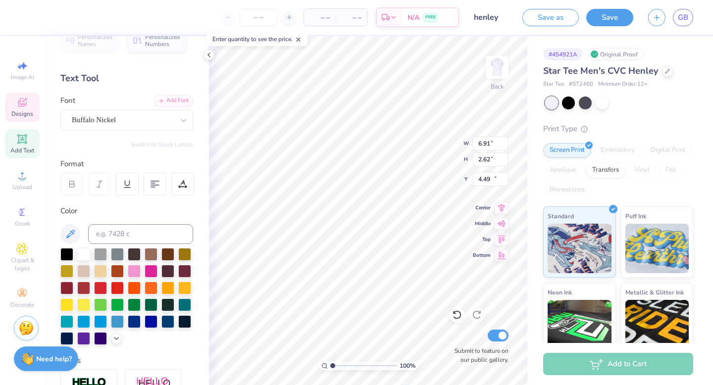
type input "10.75"
click at [148, 113] on div "Buffalo Nickel" at bounding box center [123, 119] width 104 height 15
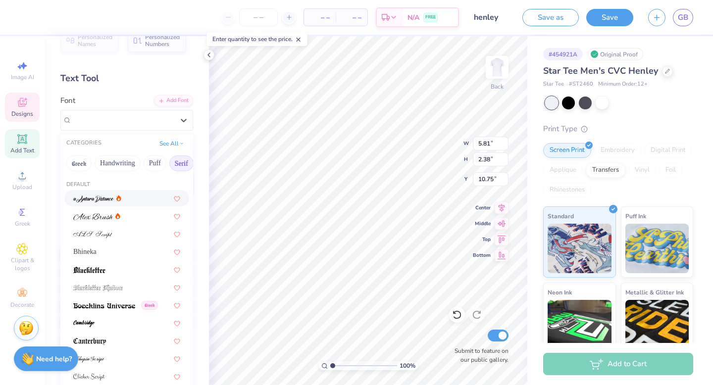
click at [176, 164] on button "Serif" at bounding box center [181, 164] width 24 height 16
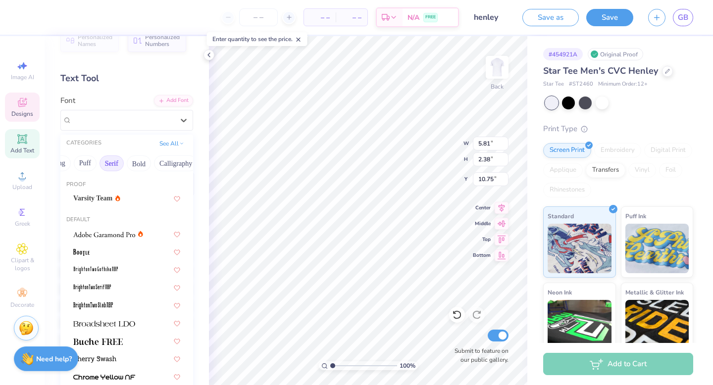
scroll to position [0, 112]
click at [138, 162] on button "Calligraphy" at bounding box center [133, 164] width 44 height 16
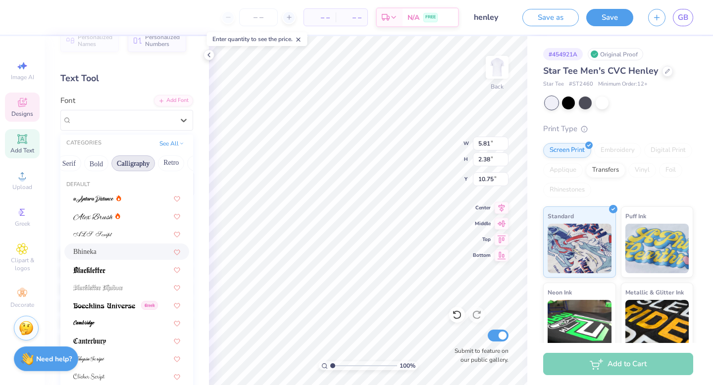
click at [128, 255] on div "Bhineka" at bounding box center [126, 252] width 107 height 10
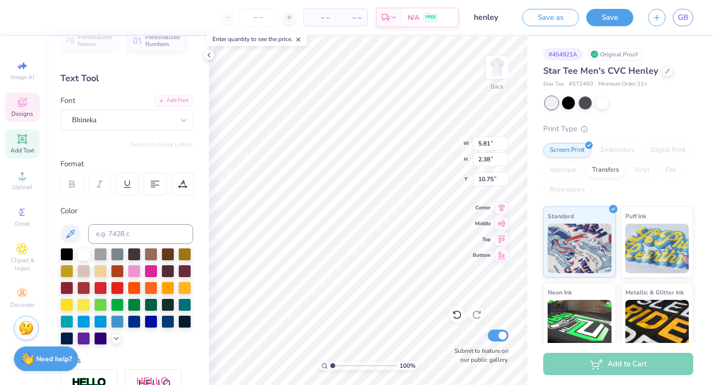
type input "5.50"
type input "2.20"
type input "4.70"
type input "6.91"
type input "2.62"
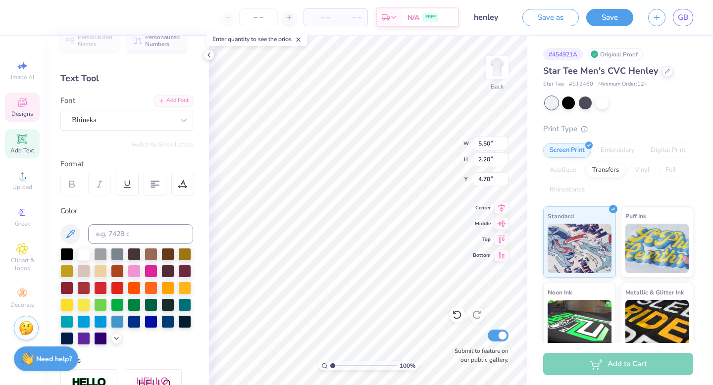
type input "4.49"
type input "6.06"
type input "2.30"
type input "4.81"
type input "4.60"
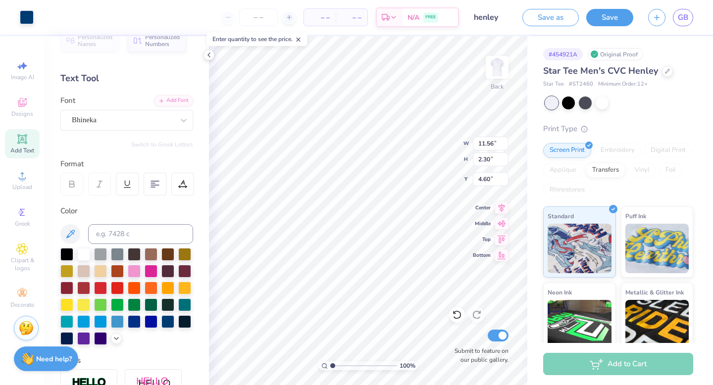
type input "11.56"
type input "4.57"
type input "5.90"
drag, startPoint x: 333, startPoint y: 367, endPoint x: 339, endPoint y: 367, distance: 5.9
type input "1.97"
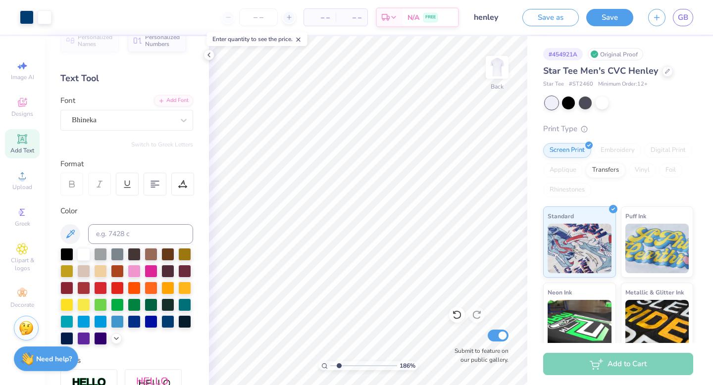
click at [339, 367] on input "range" at bounding box center [363, 366] width 67 height 9
type input "5.76"
type input "1.29"
click at [334, 365] on input "range" at bounding box center [363, 366] width 67 height 9
type input "10.24"
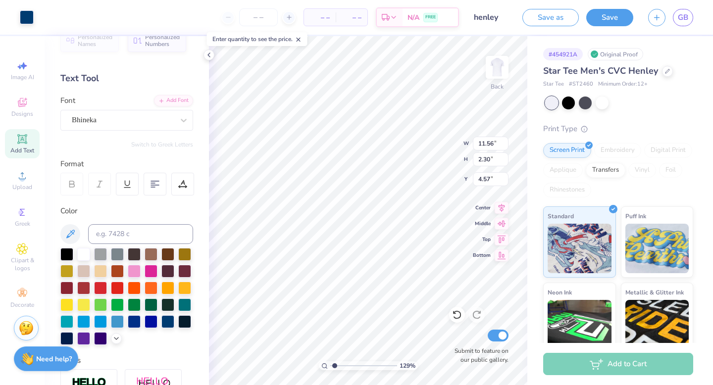
type input "2.03"
type input "4.75"
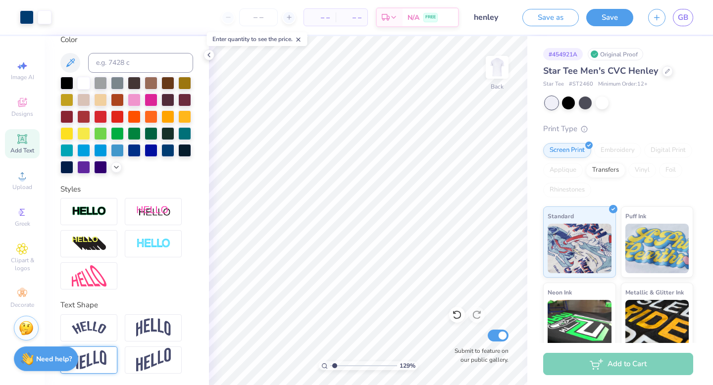
click at [108, 355] on div at bounding box center [88, 360] width 57 height 27
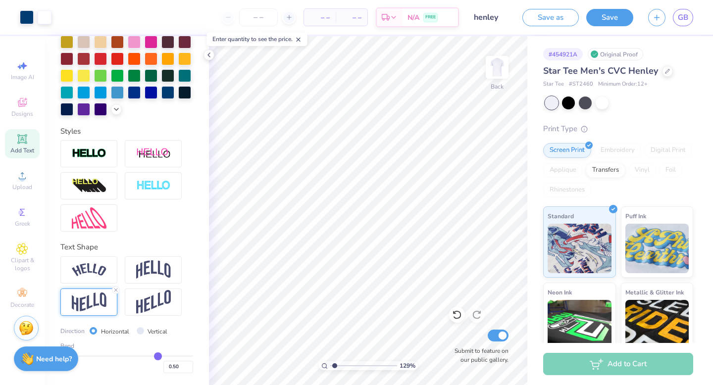
type input "0.52"
type input "0.51"
type input "0.48"
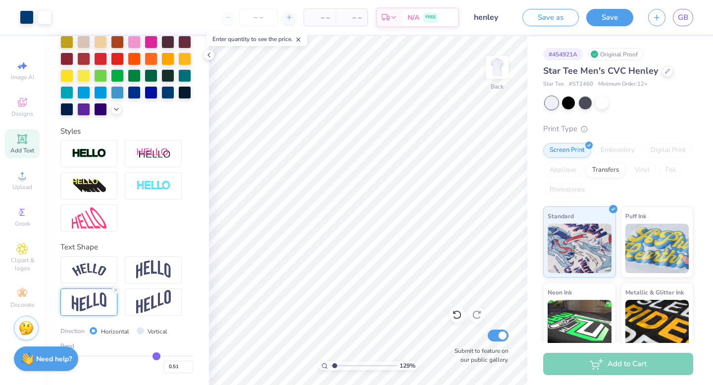
type input "0.48"
type input "0.45"
type input "0.42"
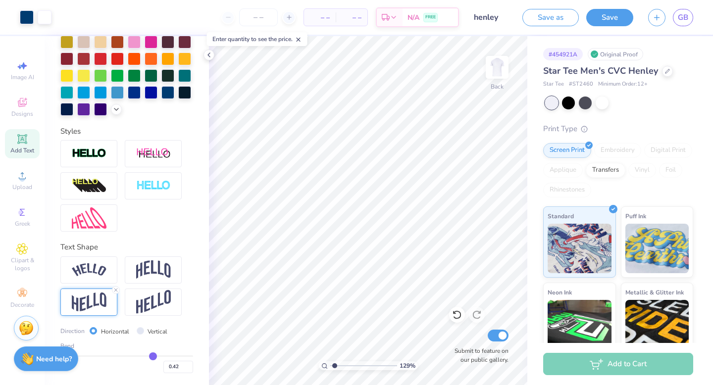
type input "0.41"
type input "0.4"
type input "0.40"
type input "0.41"
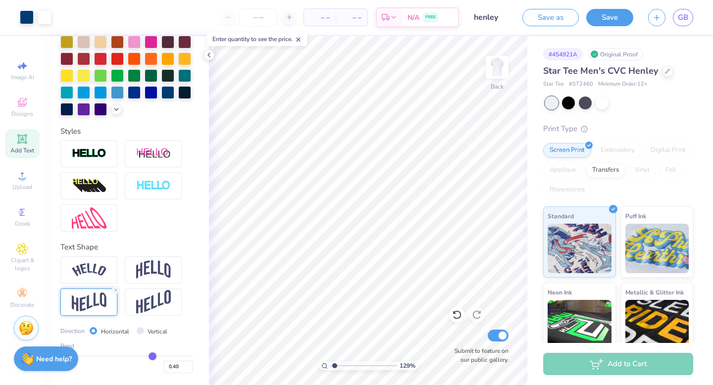
type input "0.41"
type input "0.42"
type input "0.41"
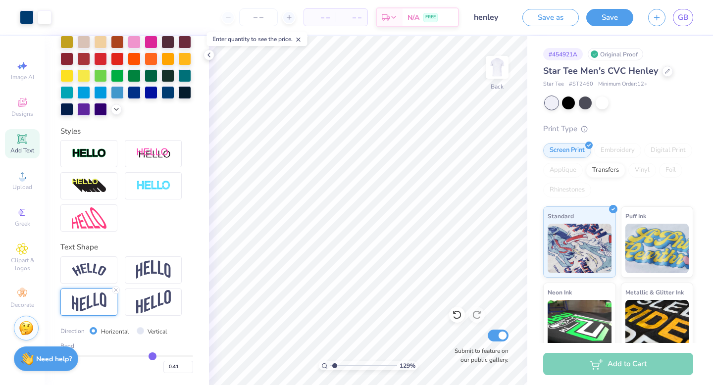
type input "0.4"
type input "0.40"
type input "0.36"
type input "0.25"
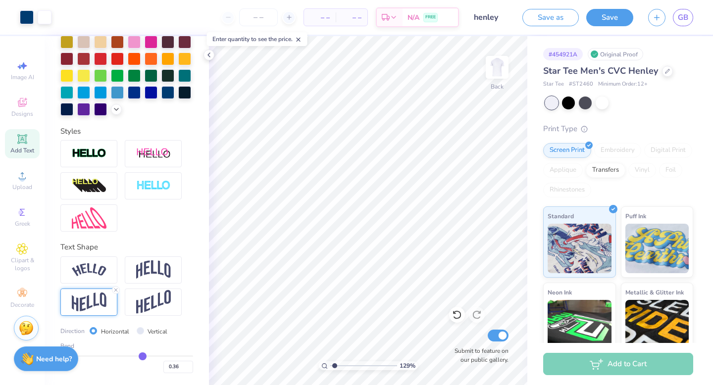
type input "0.25"
type input "0.13"
type input "0.07"
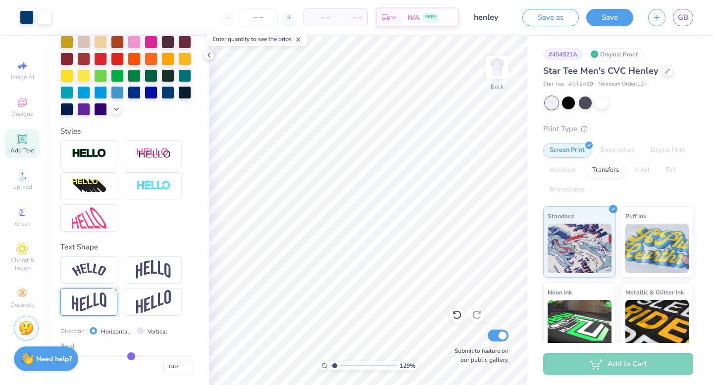
type input "0.06"
drag, startPoint x: 159, startPoint y: 356, endPoint x: 130, endPoint y: 353, distance: 28.9
click at [130, 356] on input "range" at bounding box center [126, 356] width 133 height 1
type input "0.08"
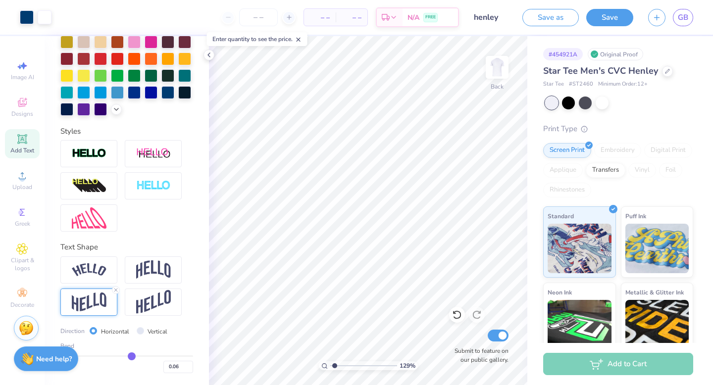
type input "0.08"
type input "0.1"
type input "0.10"
type input "0.12"
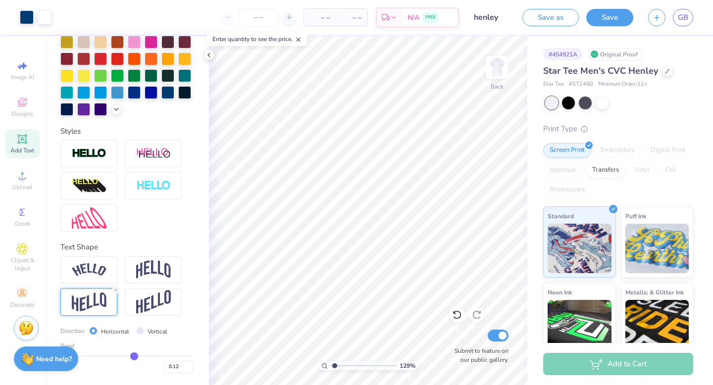
type input "0.14"
type input "0.16"
type input "0.17"
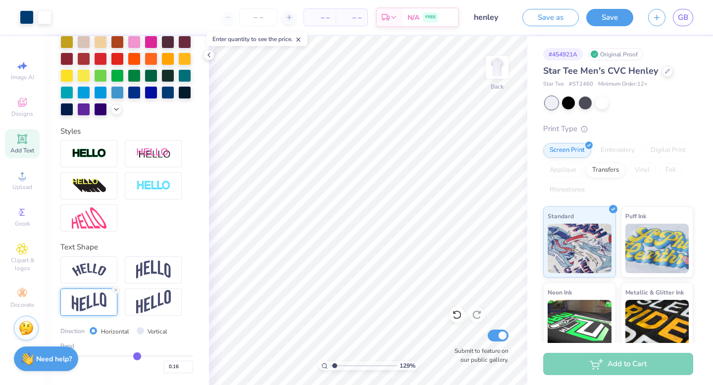
type input "0.17"
drag, startPoint x: 132, startPoint y: 352, endPoint x: 137, endPoint y: 352, distance: 5.4
type input "0.17"
click at [137, 356] on input "range" at bounding box center [126, 356] width 133 height 1
click at [160, 268] on img at bounding box center [153, 270] width 35 height 19
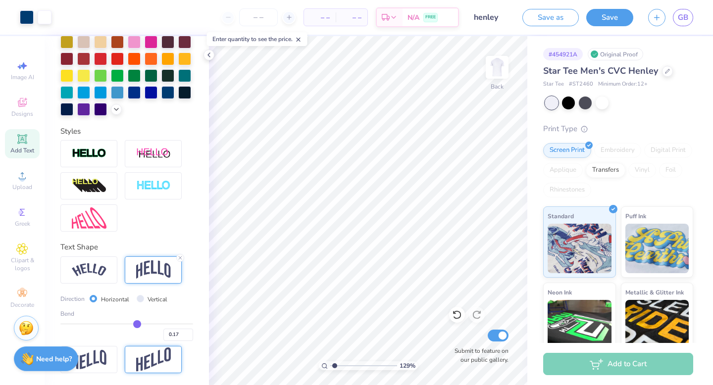
click at [154, 354] on img at bounding box center [153, 360] width 35 height 24
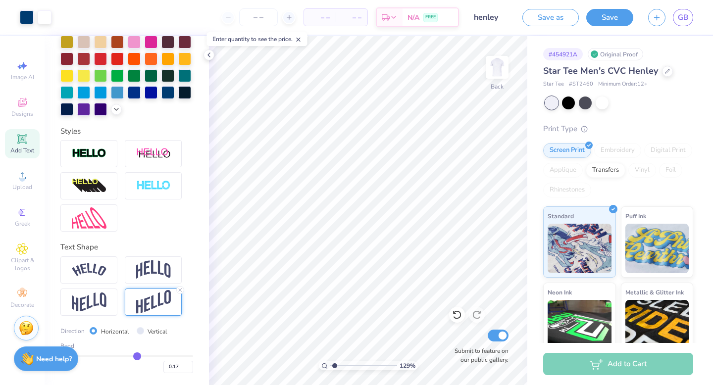
type input "0.18"
type input "0.19"
click at [139, 356] on input "range" at bounding box center [126, 356] width 133 height 1
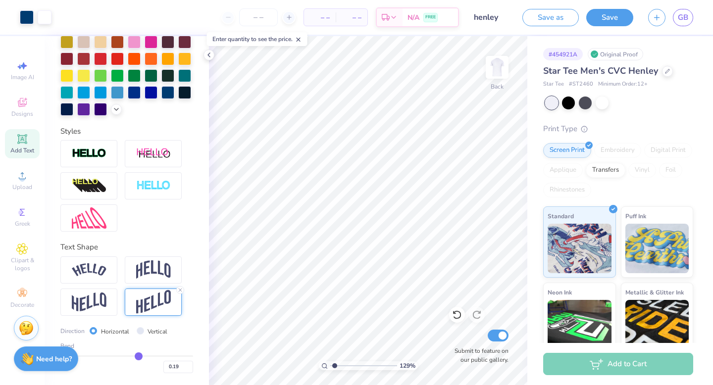
drag, startPoint x: 139, startPoint y: 355, endPoint x: 147, endPoint y: 355, distance: 8.4
type input "0.33"
click at [147, 356] on input "range" at bounding box center [126, 356] width 133 height 1
type input "0.33"
type input "0.32"
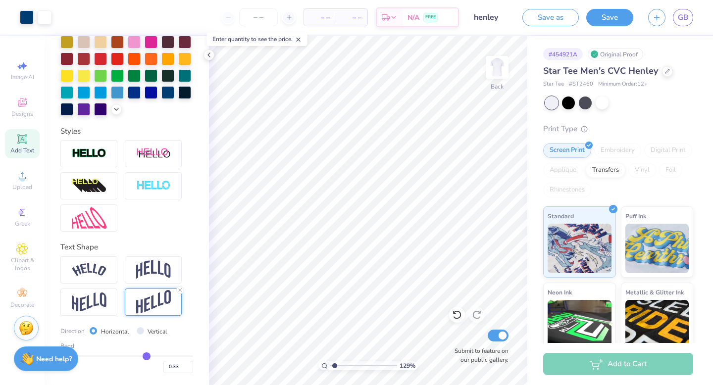
type input "0.32"
type input "0.31"
type input "0.3"
type input "0.30"
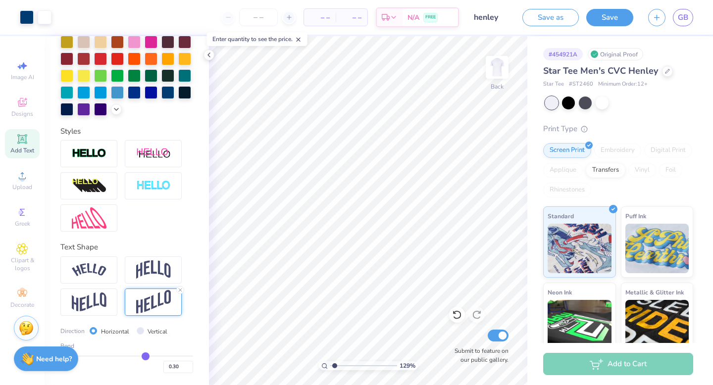
type input "0.29"
type input "0.28"
click at [144, 356] on input "range" at bounding box center [126, 356] width 133 height 1
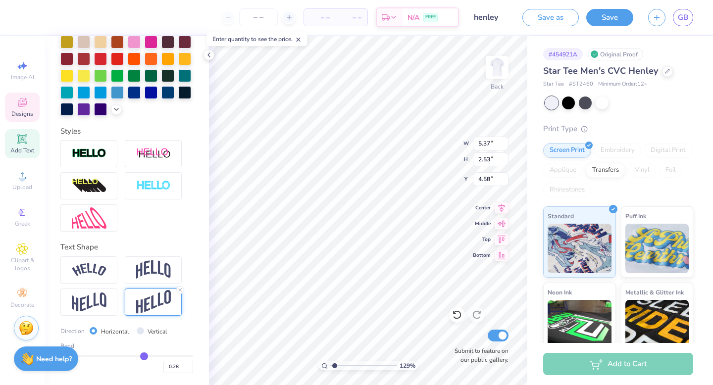
type input "0.24"
type input "5.20"
type input "0.23"
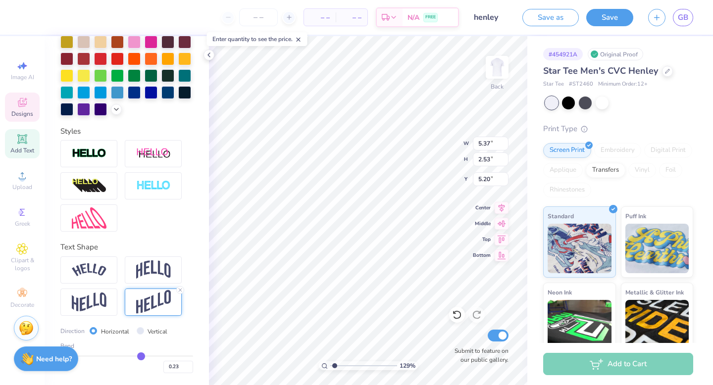
type input "0.23"
click at [141, 357] on input "range" at bounding box center [126, 356] width 133 height 1
type input "2.33"
type input "5.30"
type input "4.87"
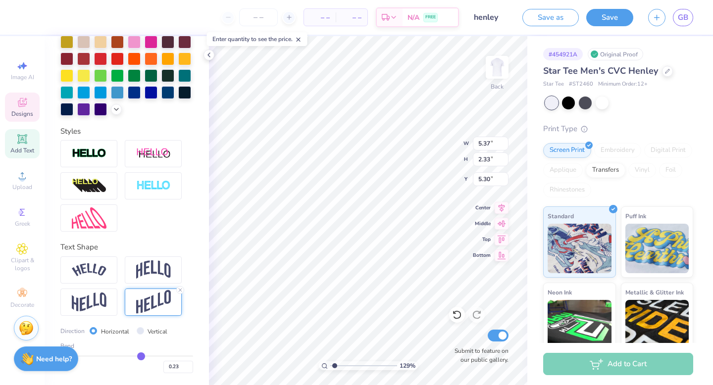
type input "1.95"
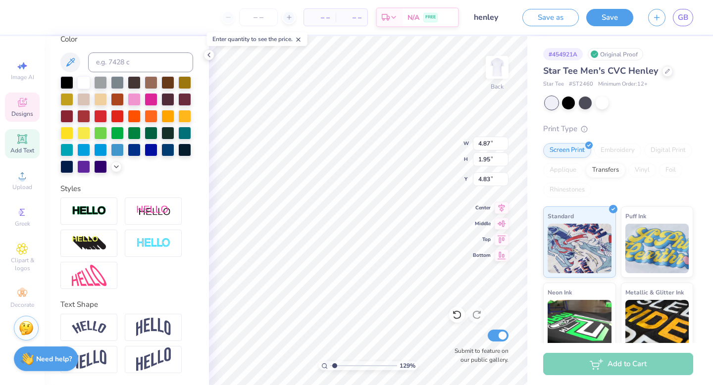
scroll to position [190, 0]
type input "4.79"
type input "5.37"
type input "2.33"
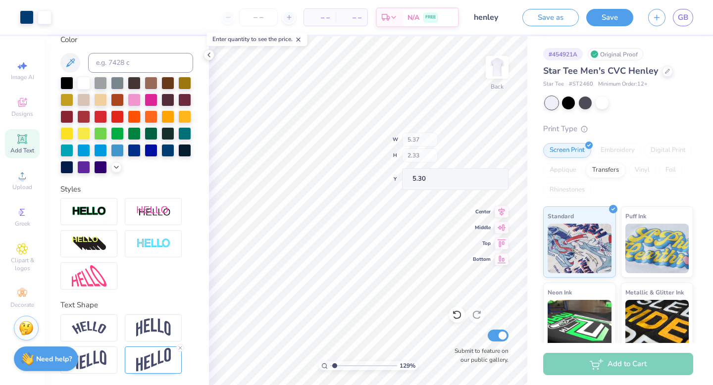
type input "5.25"
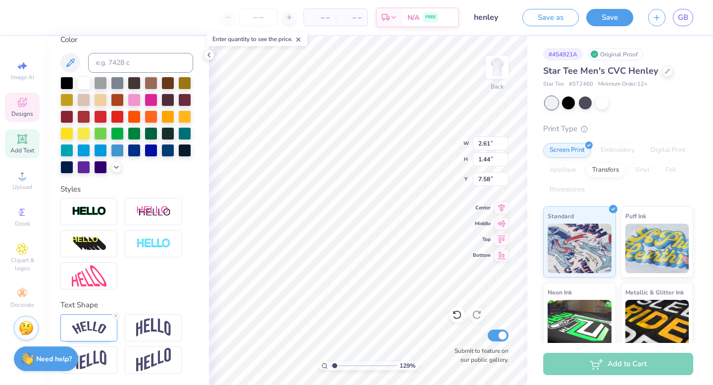
scroll to position [0, 0]
type textarea "E"
type textarea "2025 TXOU"
click at [141, 291] on div "Personalized Names Personalized Numbers Text Tool Add Font Font Bebas Neue Swit…" at bounding box center [127, 210] width 164 height 349
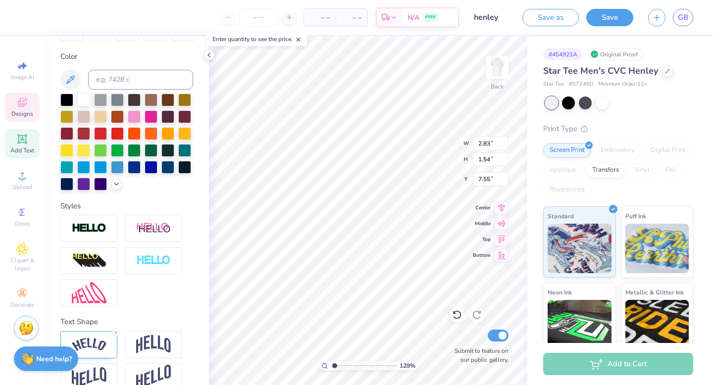
scroll to position [190, 0]
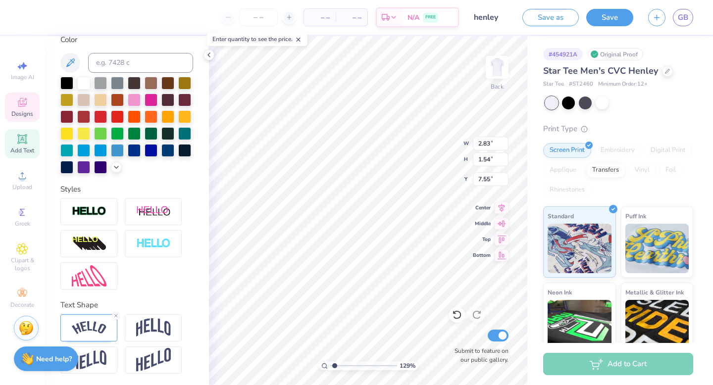
click at [99, 282] on img at bounding box center [89, 276] width 35 height 21
click at [103, 272] on img at bounding box center [89, 276] width 35 height 21
type input "3.00"
type input "1.64"
type input "7.52"
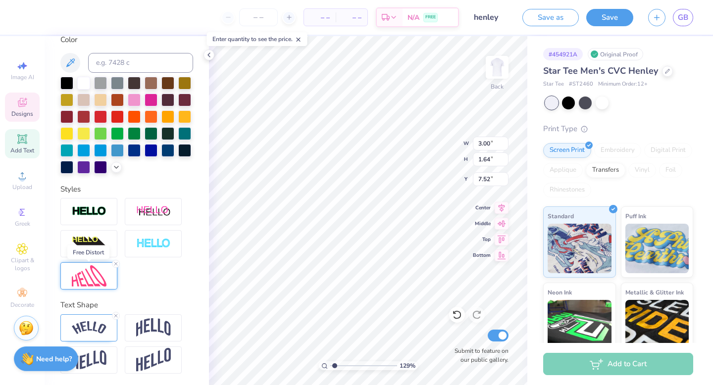
click at [97, 272] on img at bounding box center [89, 276] width 35 height 21
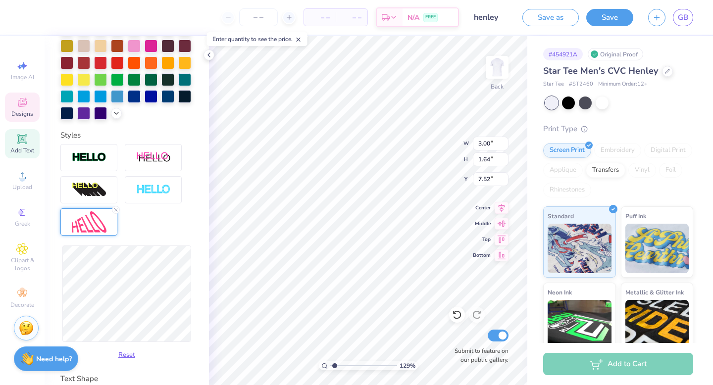
scroll to position [246, 0]
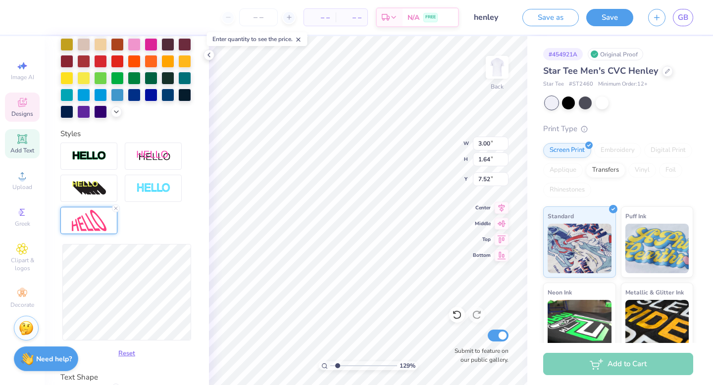
type input "1.89"
click at [338, 367] on input "range" at bounding box center [363, 366] width 67 height 9
type input "3.50"
type input "1.91"
type input "7.41"
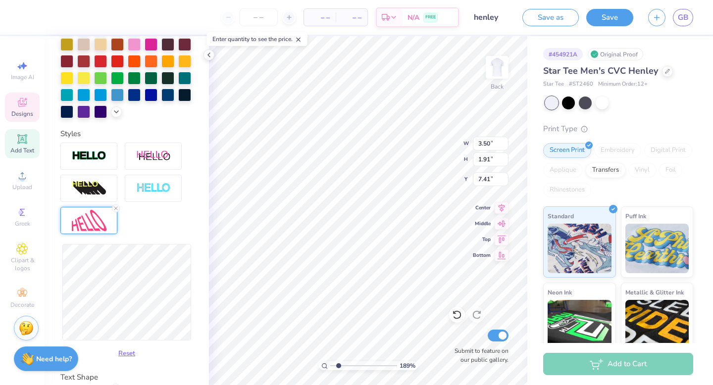
scroll to position [318, 0]
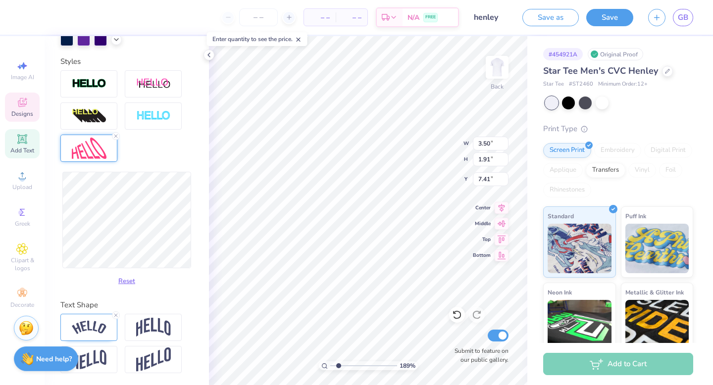
click at [116, 315] on line at bounding box center [115, 315] width 3 height 3
type input "3.62"
type input "1.99"
click at [157, 360] on img at bounding box center [153, 360] width 35 height 24
type input "3.36"
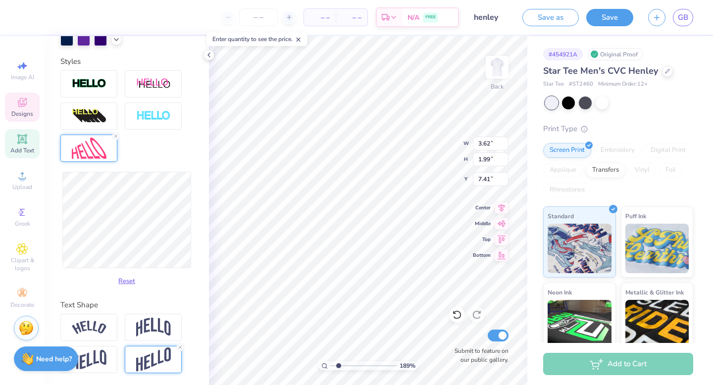
type input "2.24"
type input "7.17"
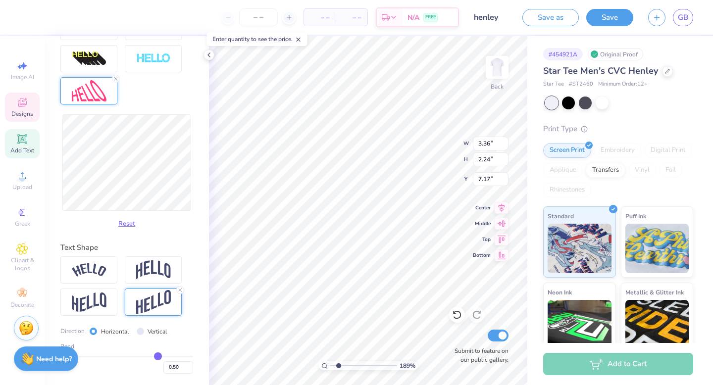
type input "0.53"
type input "0.47"
type input "0.38"
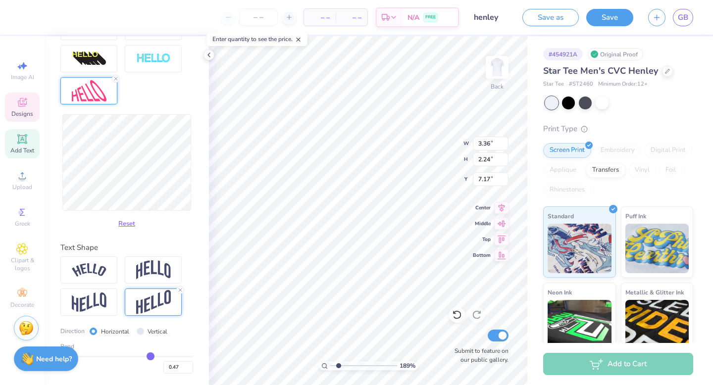
type input "0.38"
type input "0.22"
type input "0.07"
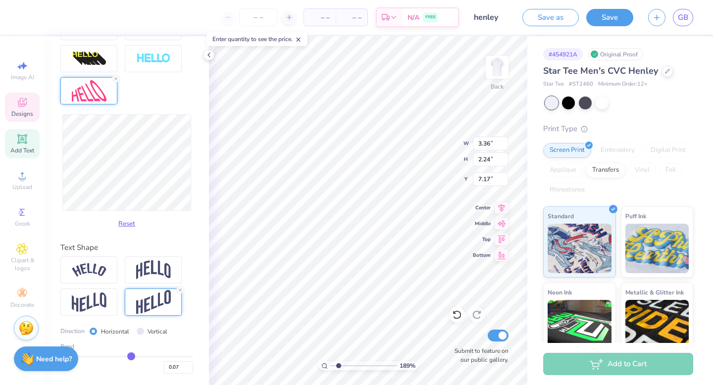
type input "-0.02"
type input "-0.11"
type input "-0.18"
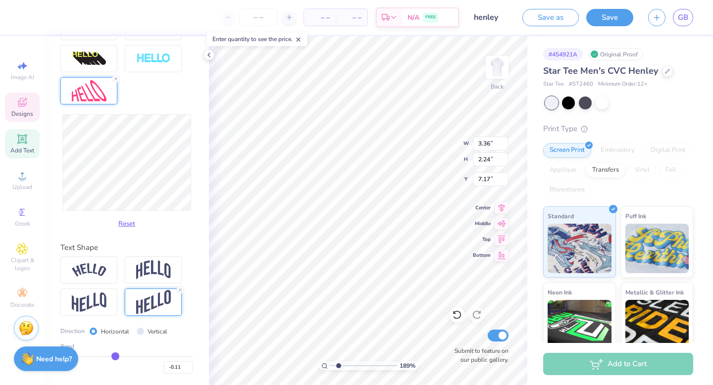
type input "-0.18"
type input "-0.24"
type input "-0.28"
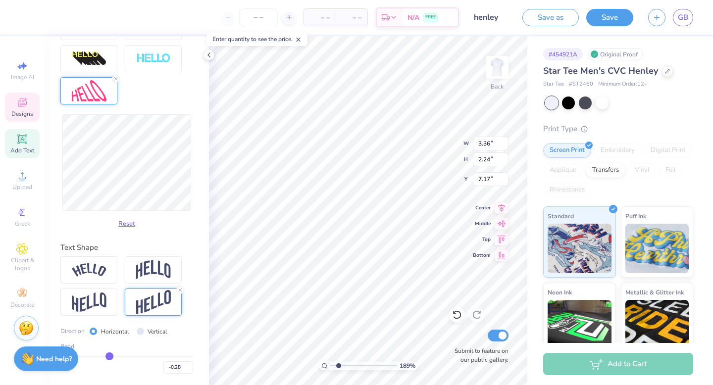
drag, startPoint x: 160, startPoint y: 354, endPoint x: 109, endPoint y: 353, distance: 50.5
type input "-0.28"
click at [109, 356] on input "range" at bounding box center [126, 356] width 133 height 1
type input "3.73"
type input "1.51"
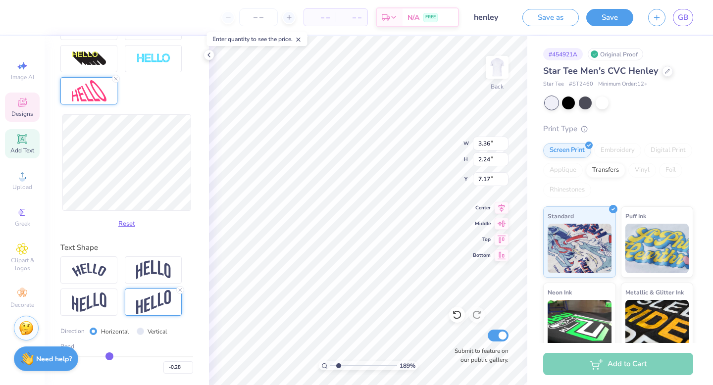
type input "7.54"
click at [179, 290] on icon at bounding box center [180, 290] width 6 height 6
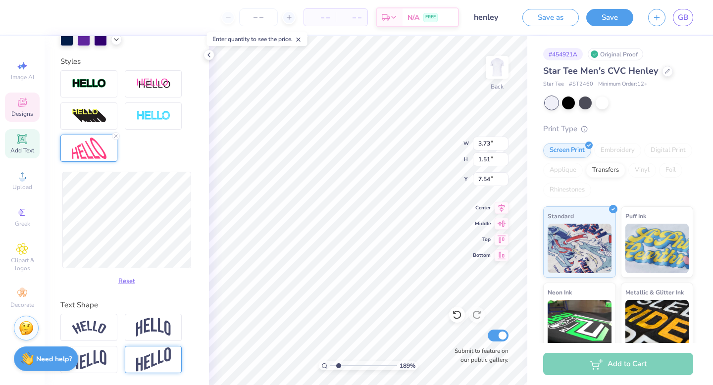
type input "3.62"
type input "1.99"
type input "7.26"
click at [99, 330] on img at bounding box center [89, 327] width 35 height 13
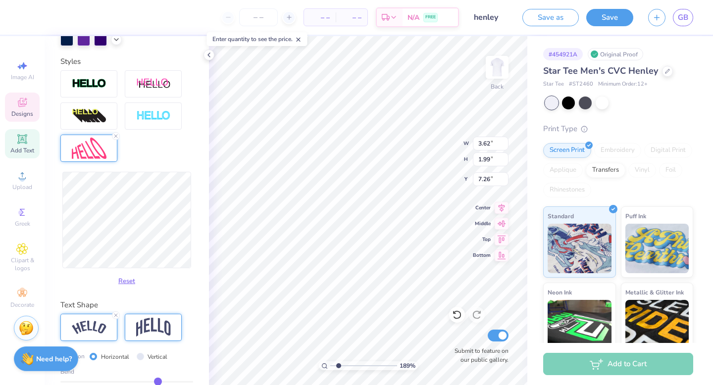
type input "3.52"
type input "1.67"
type input "7.30"
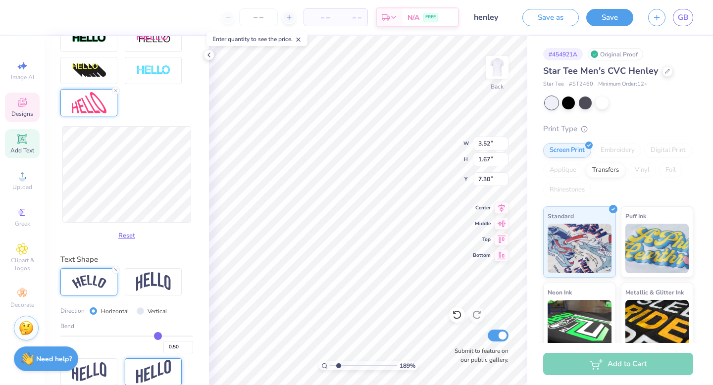
scroll to position [365, 0]
click at [158, 335] on input "range" at bounding box center [126, 335] width 133 height 1
click at [160, 278] on img at bounding box center [153, 280] width 35 height 19
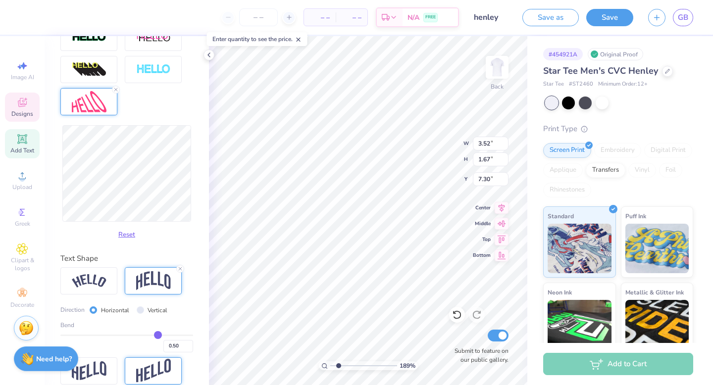
type input "3.59"
type input "1.85"
type input "7.41"
type input "0.47"
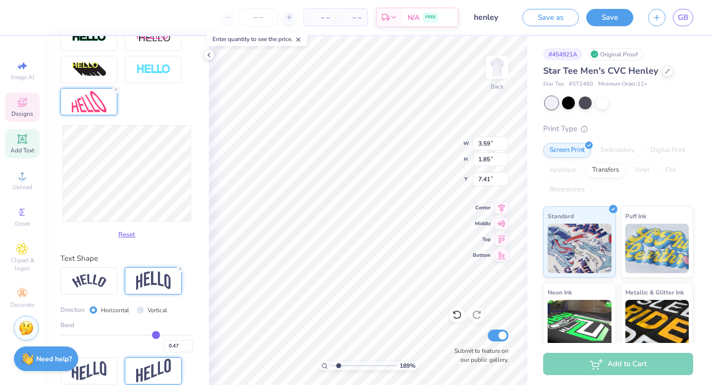
type input "0.44"
type input "0.4"
type input "0.40"
type input "0.38"
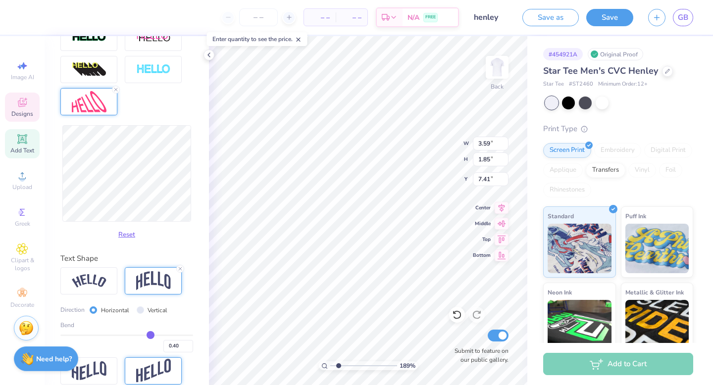
type input "0.38"
type input "0.36"
type input "0.35"
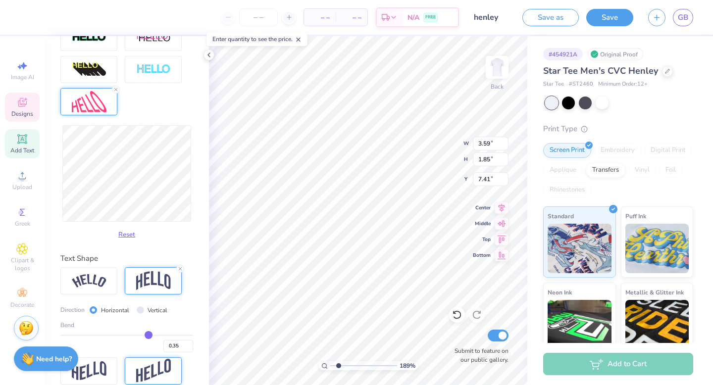
type input "0.34"
drag, startPoint x: 156, startPoint y: 335, endPoint x: 148, endPoint y: 335, distance: 8.4
type input "0.34"
click at [148, 335] on input "range" at bounding box center [126, 335] width 133 height 1
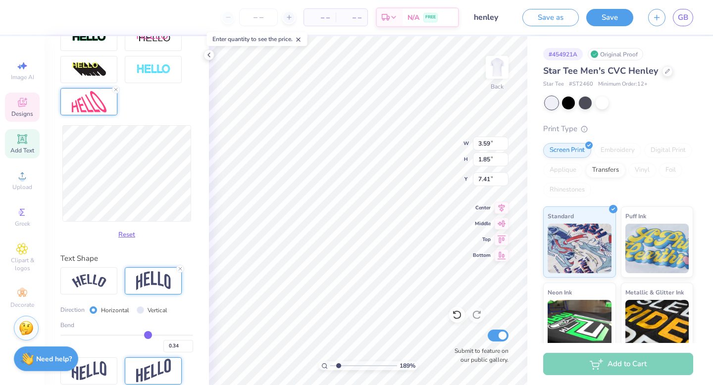
type input "3.61"
type input "1.91"
type input "7.34"
type input "0.32"
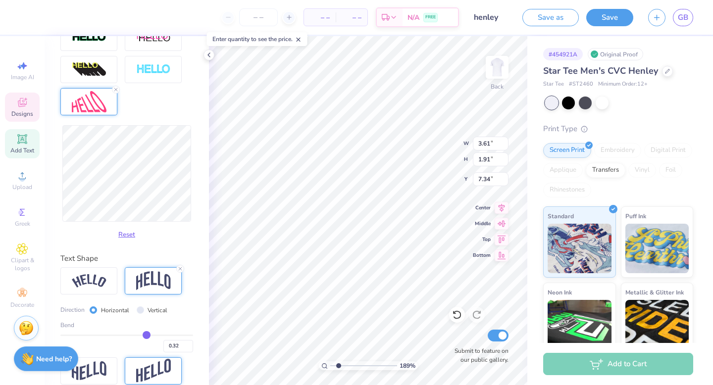
type input "0.29"
type input "0.26"
drag, startPoint x: 147, startPoint y: 333, endPoint x: 138, endPoint y: 333, distance: 9.4
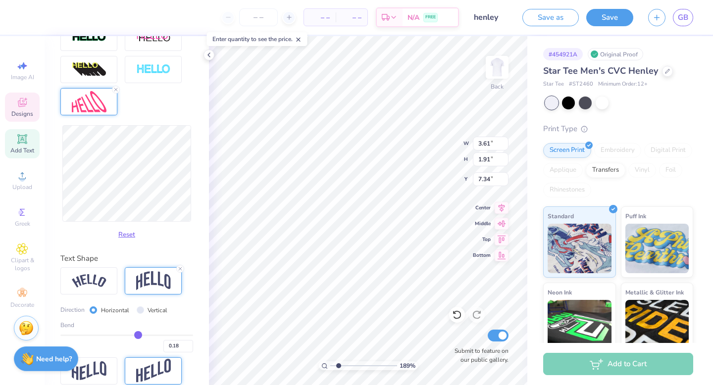
click at [138, 335] on input "range" at bounding box center [126, 335] width 133 height 1
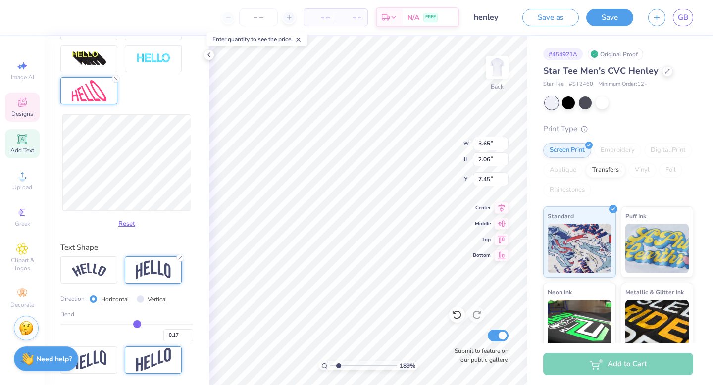
click at [137, 324] on input "range" at bounding box center [126, 324] width 133 height 1
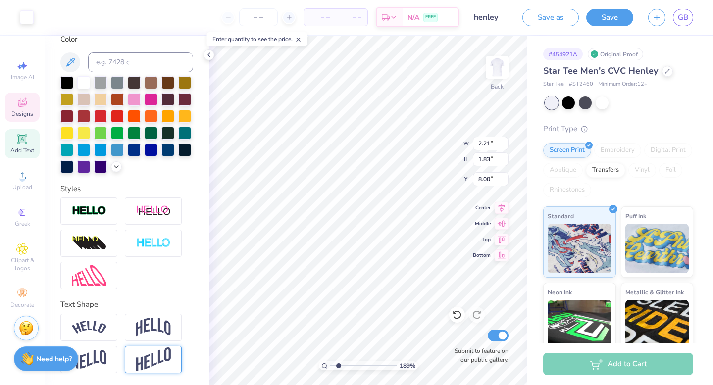
scroll to position [190, 0]
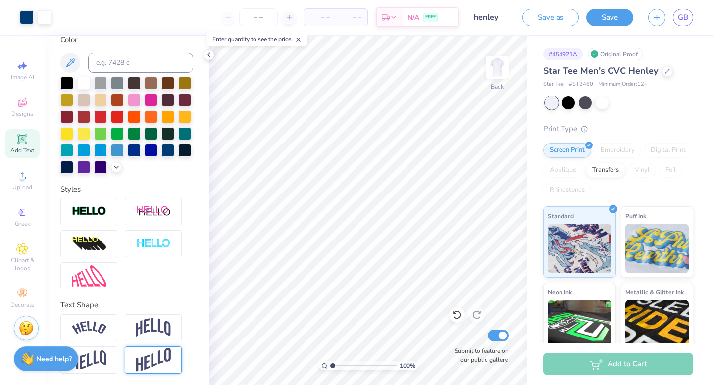
click at [332, 367] on input "range" at bounding box center [363, 366] width 67 height 9
click at [474, 18] on input "henley" at bounding box center [491, 17] width 49 height 20
click at [496, 16] on input "henley" at bounding box center [491, 17] width 49 height 20
click at [501, 18] on input "henley" at bounding box center [491, 17] width 49 height 20
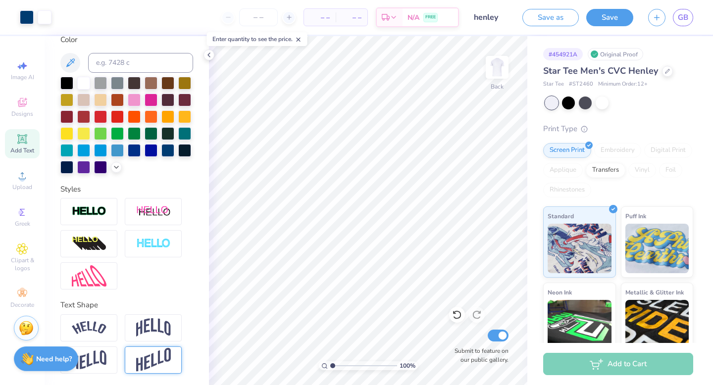
click at [557, 15] on button "Save as" at bounding box center [551, 17] width 56 height 17
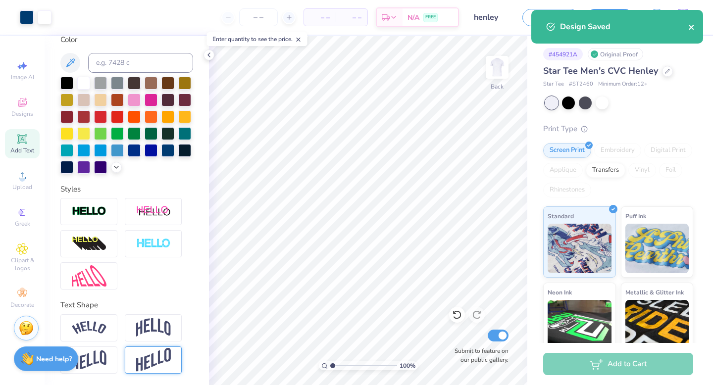
click at [691, 27] on icon "close" at bounding box center [691, 27] width 5 height 5
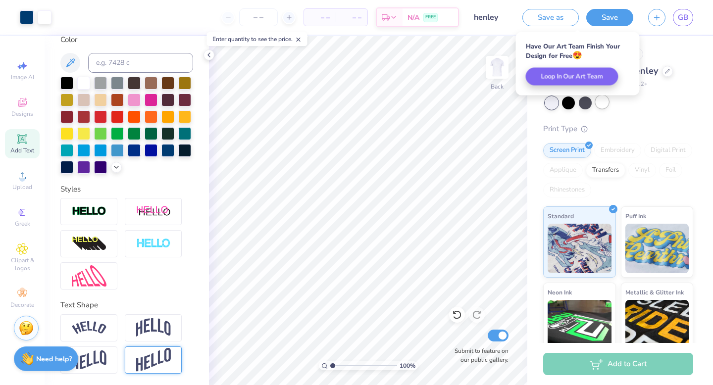
click at [601, 105] on div at bounding box center [602, 102] width 13 height 13
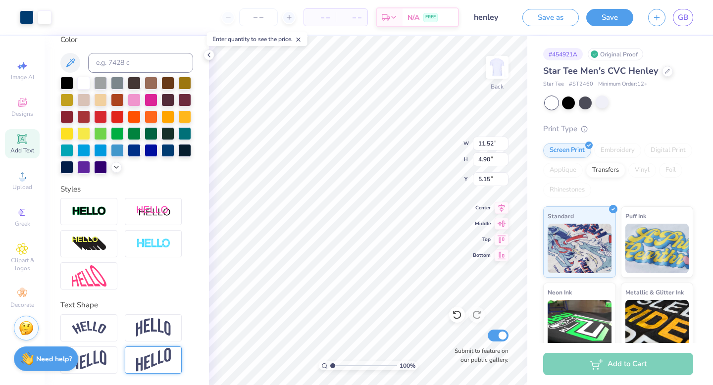
click at [528, 49] on div "# 454921A Original Proof Star Tee Men's CVC Henley Star Tee # ST2460 Minimum Or…" at bounding box center [621, 233] width 186 height 394
click at [614, 12] on button "Save" at bounding box center [610, 15] width 47 height 17
click at [611, 17] on button "Save" at bounding box center [610, 17] width 47 height 17
click at [687, 18] on span "GB" at bounding box center [683, 17] width 10 height 11
